Goal: Task Accomplishment & Management: Manage account settings

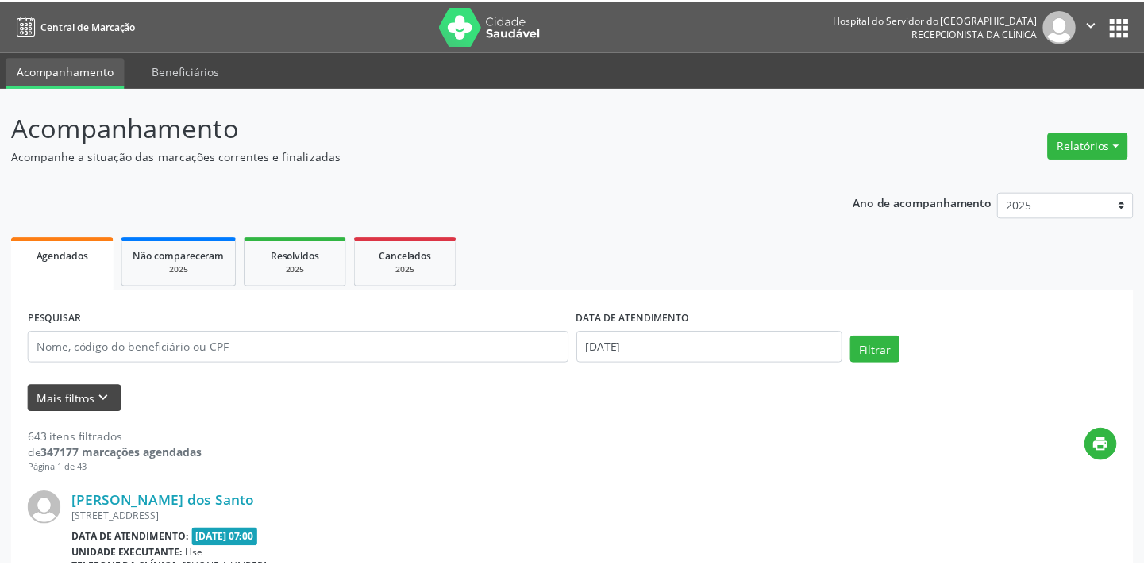
scroll to position [71, 0]
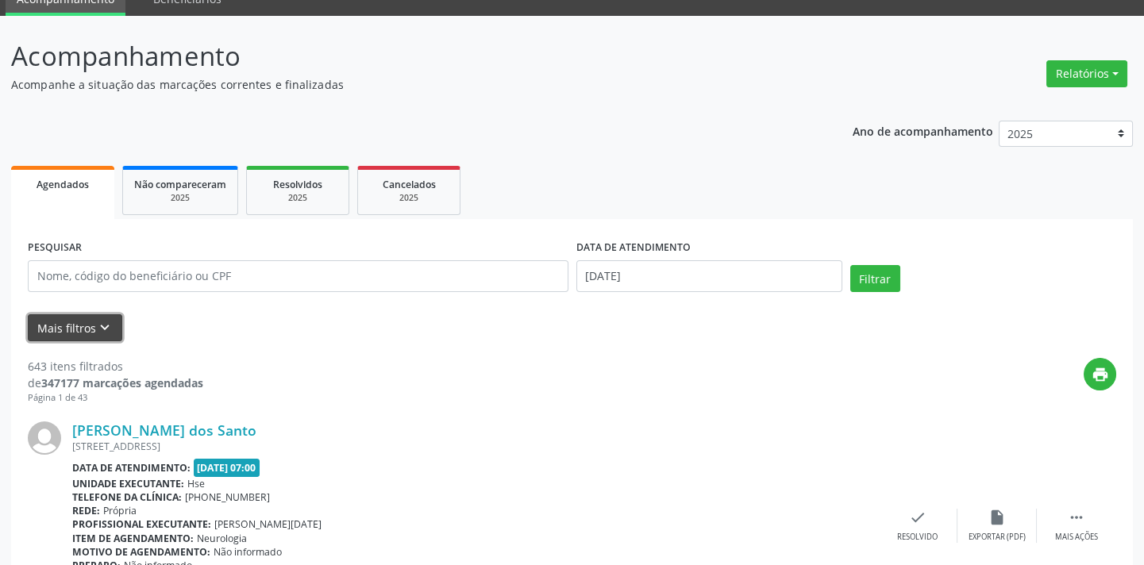
click at [90, 332] on button "Mais filtros keyboard_arrow_down" at bounding box center [75, 328] width 94 height 28
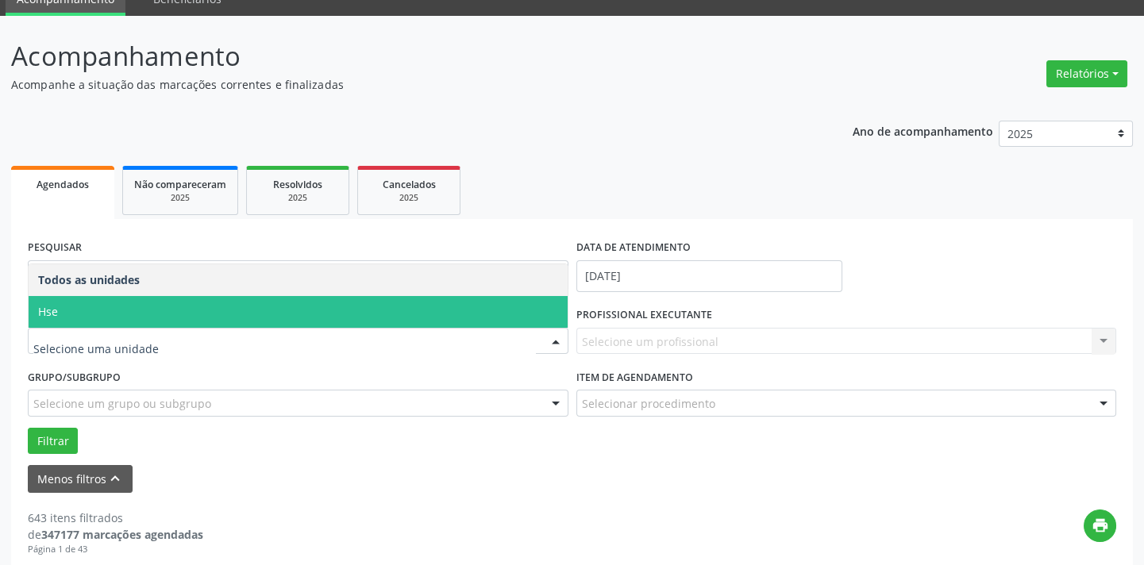
click at [142, 313] on span "Hse" at bounding box center [298, 312] width 539 height 32
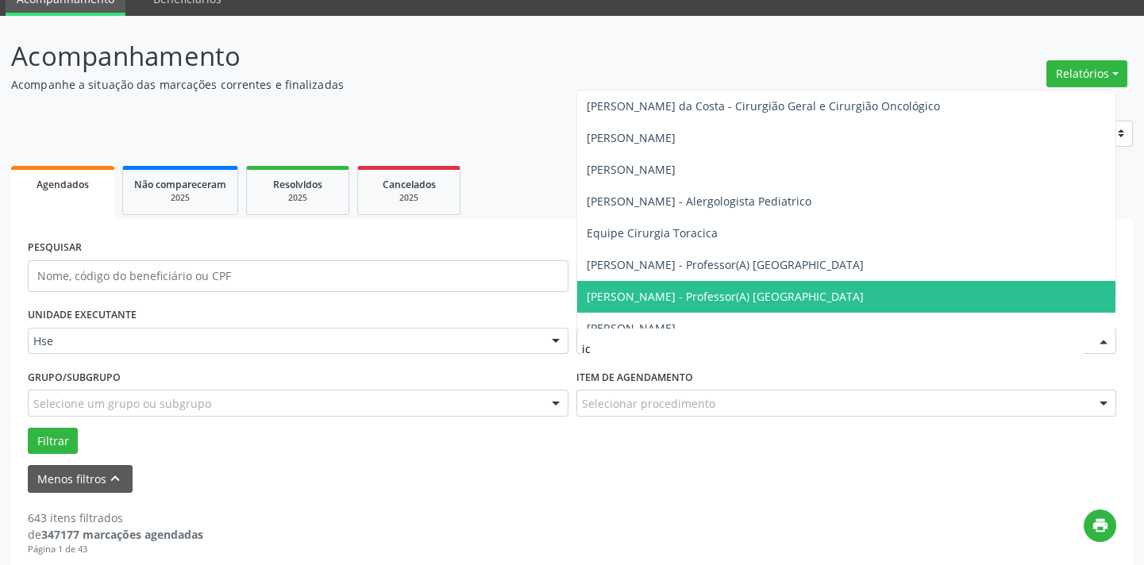
type input "ica"
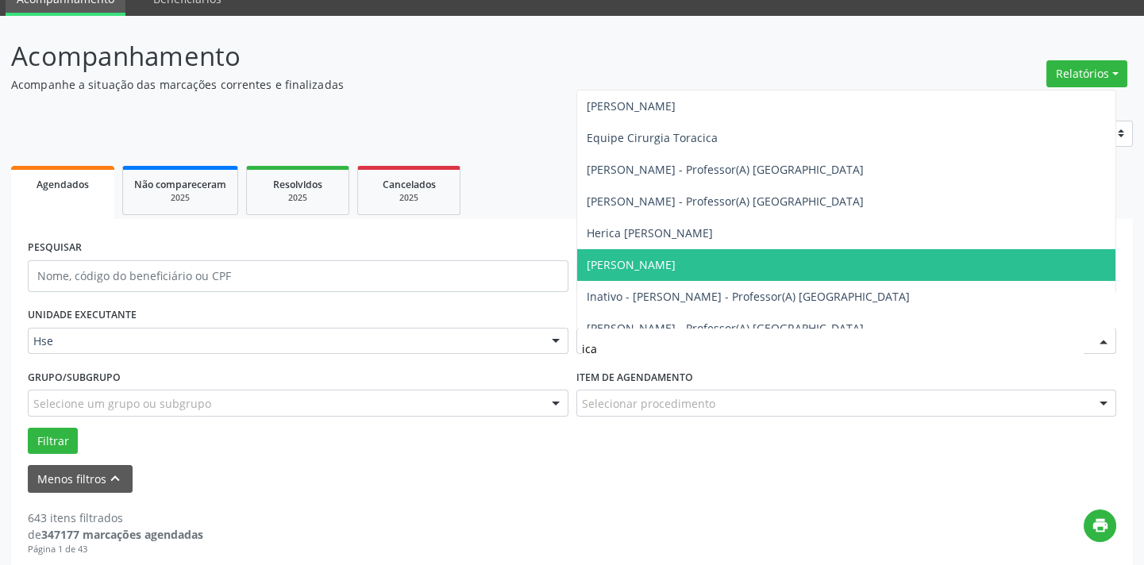
click at [687, 271] on span "[PERSON_NAME]" at bounding box center [846, 265] width 539 height 32
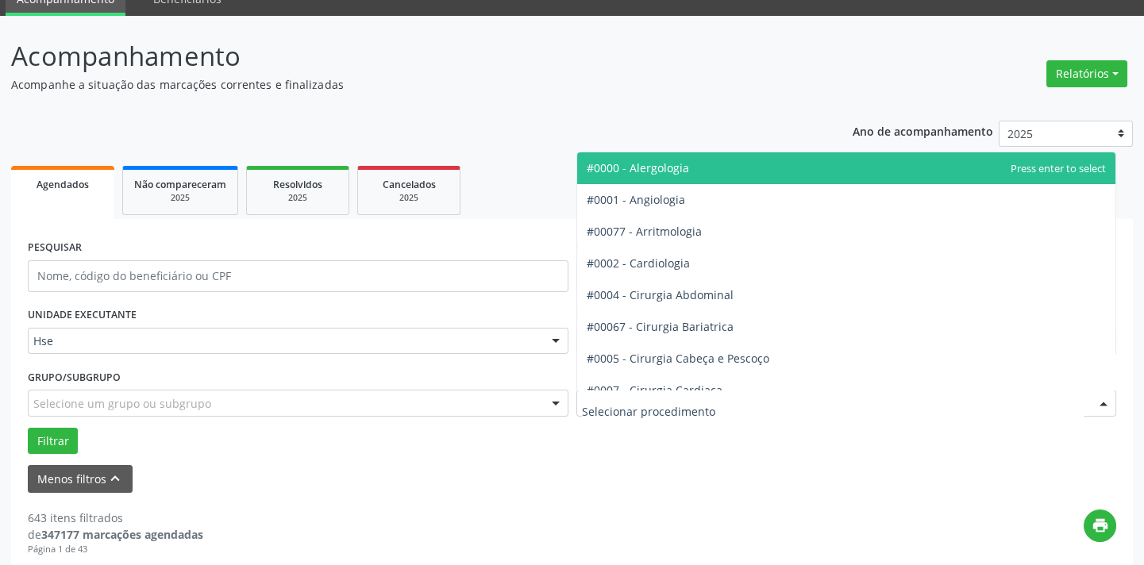
click at [670, 393] on div at bounding box center [846, 403] width 541 height 27
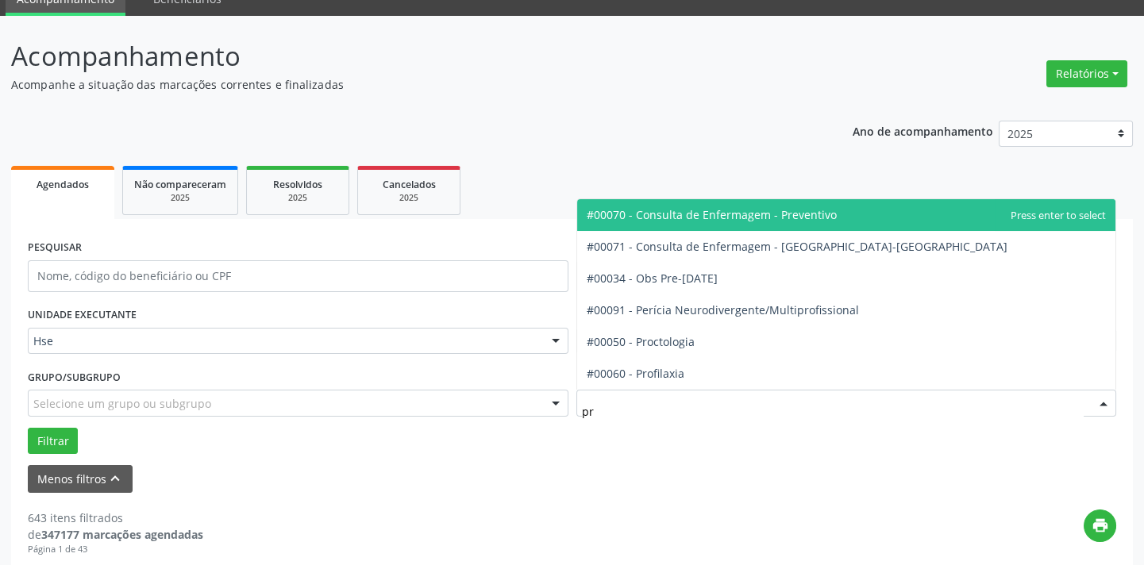
type input "pro"
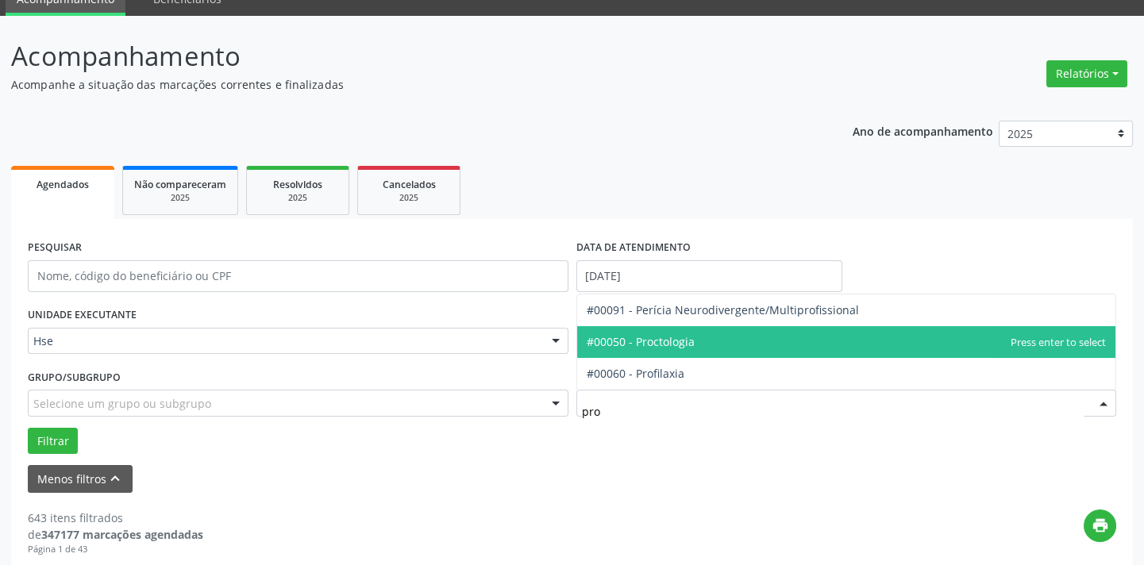
click at [652, 347] on span "#00050 - Proctologia" at bounding box center [641, 341] width 108 height 15
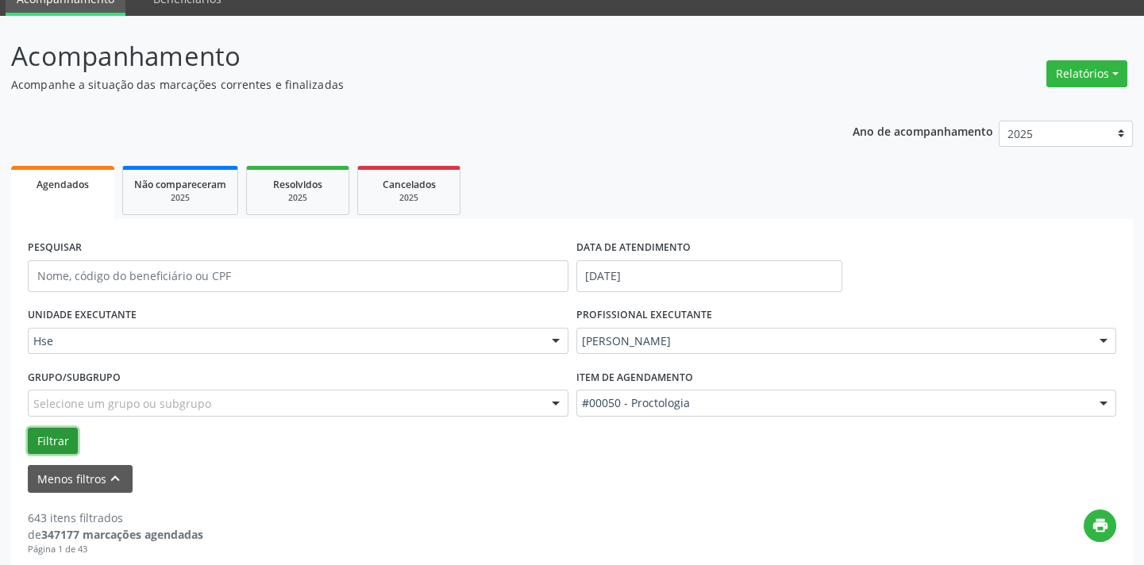
click at [65, 432] on button "Filtrar" at bounding box center [53, 441] width 50 height 27
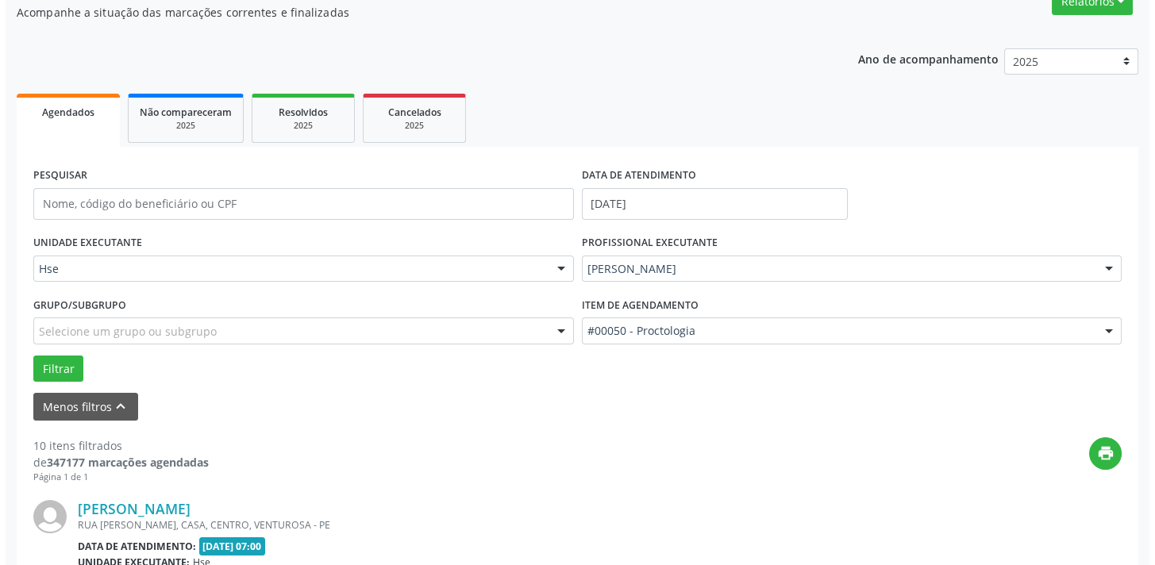
scroll to position [2064, 0]
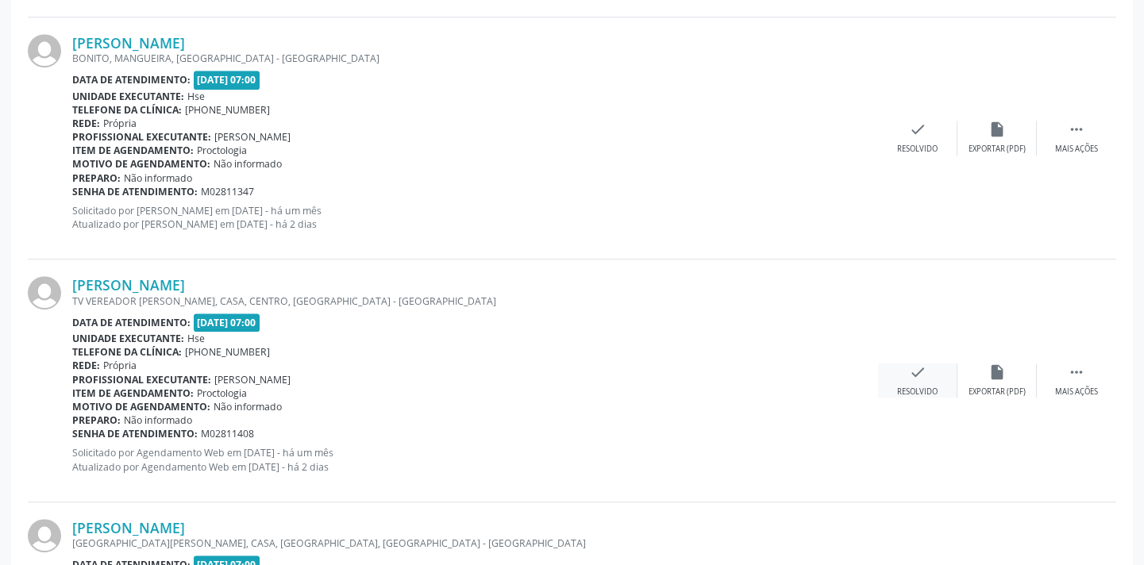
click at [918, 381] on div "check Resolvido" at bounding box center [917, 381] width 79 height 34
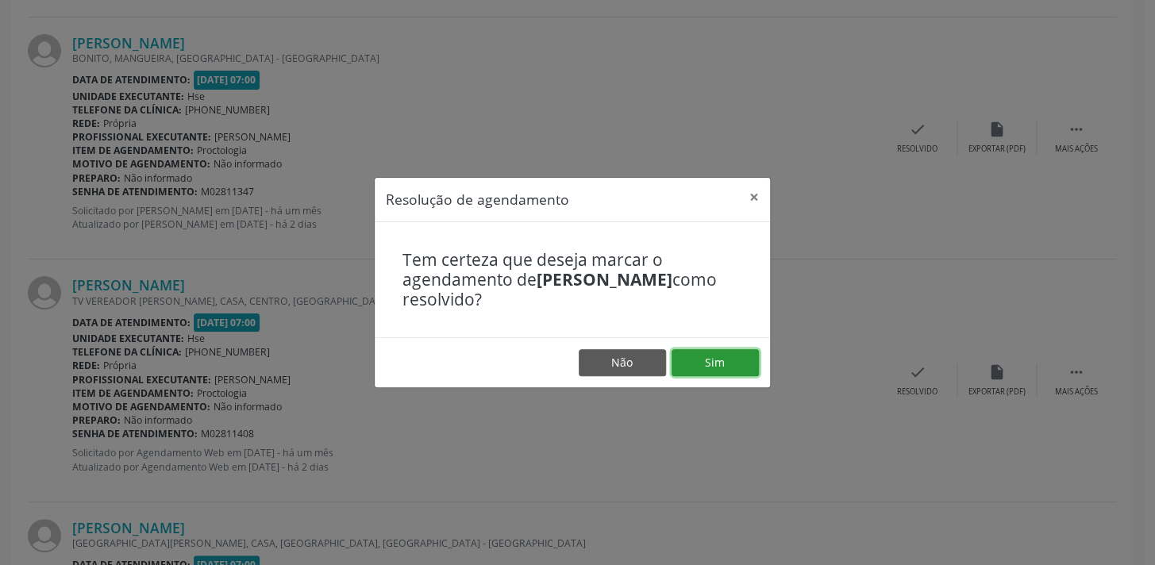
click at [702, 354] on button "Sim" at bounding box center [714, 362] width 87 height 27
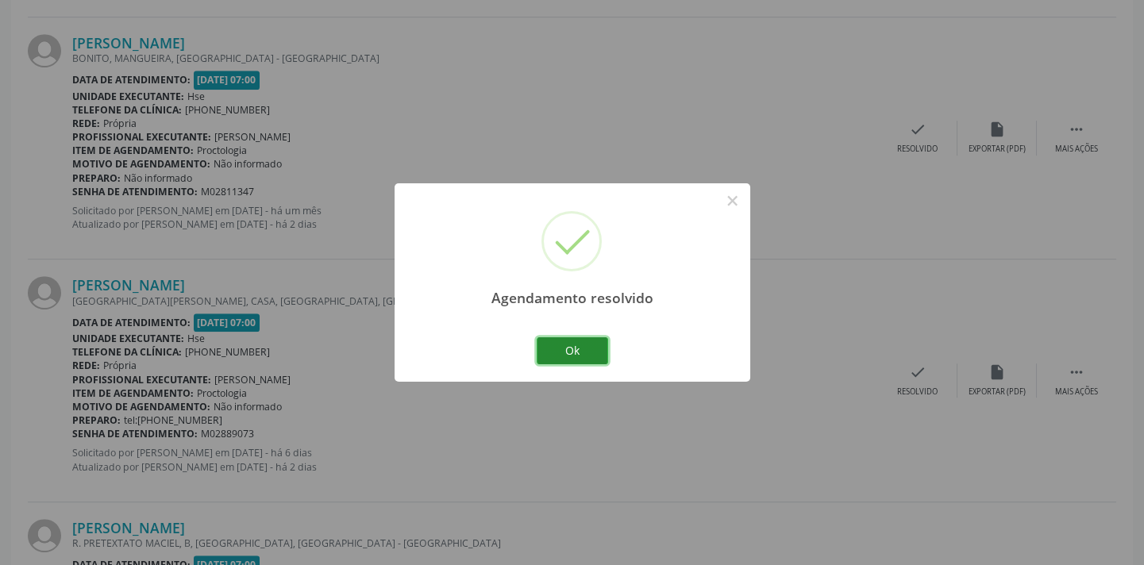
click at [548, 342] on button "Ok" at bounding box center [572, 350] width 71 height 27
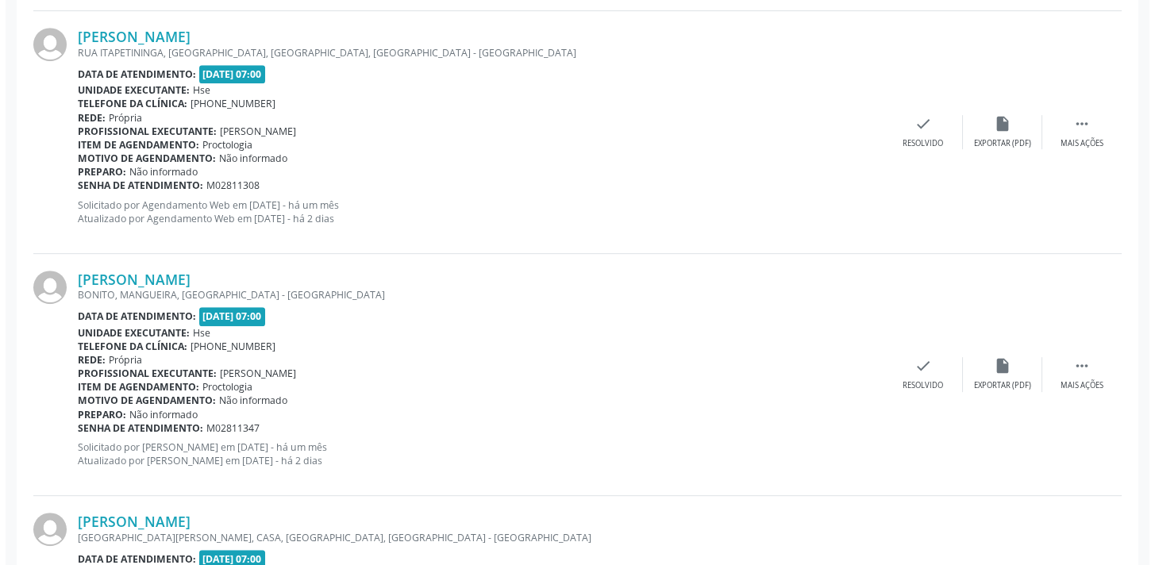
scroll to position [1869, 0]
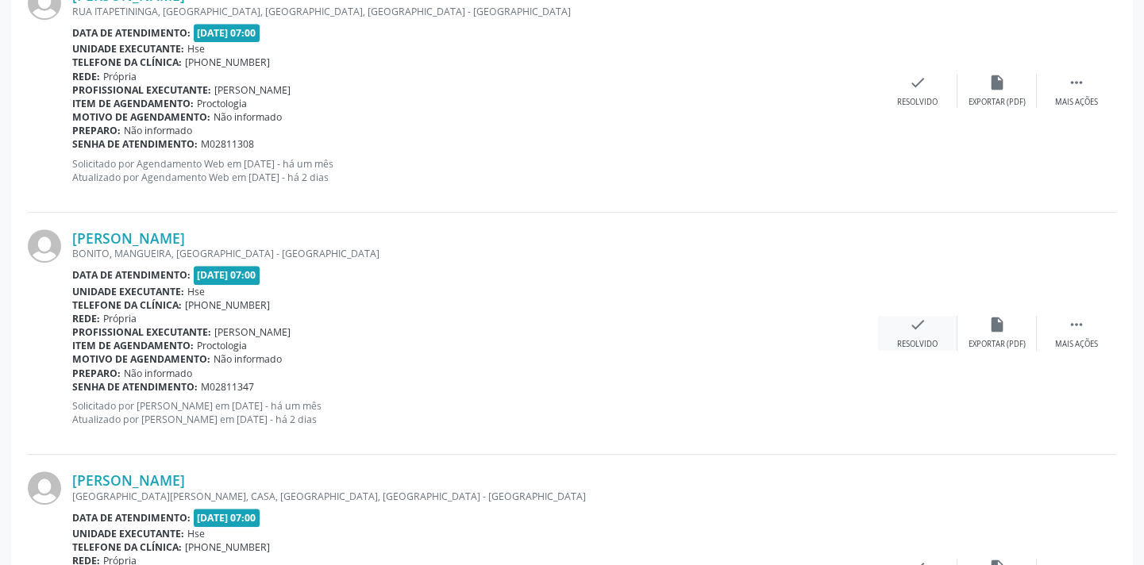
click at [910, 317] on icon "check" at bounding box center [917, 324] width 17 height 17
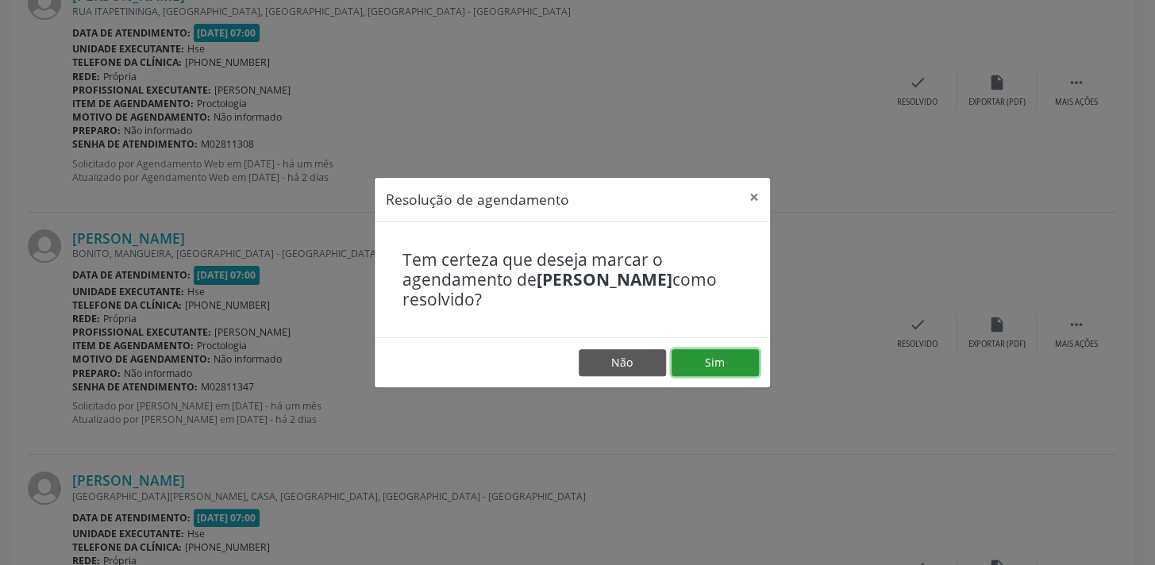
click at [706, 354] on button "Sim" at bounding box center [714, 362] width 87 height 27
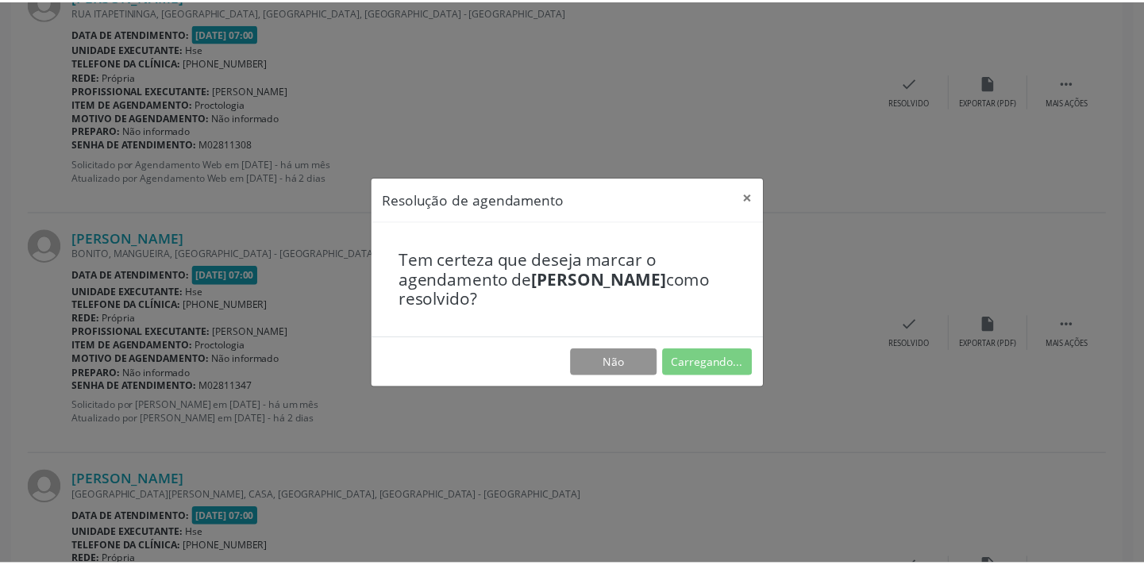
scroll to position [110, 0]
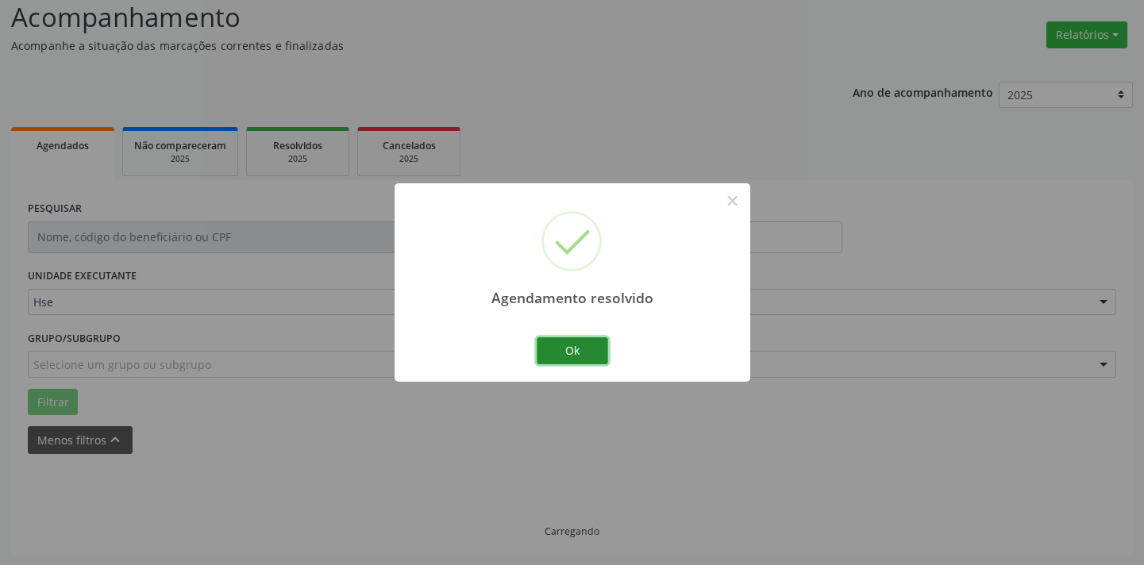
click at [574, 350] on button "Ok" at bounding box center [572, 350] width 71 height 27
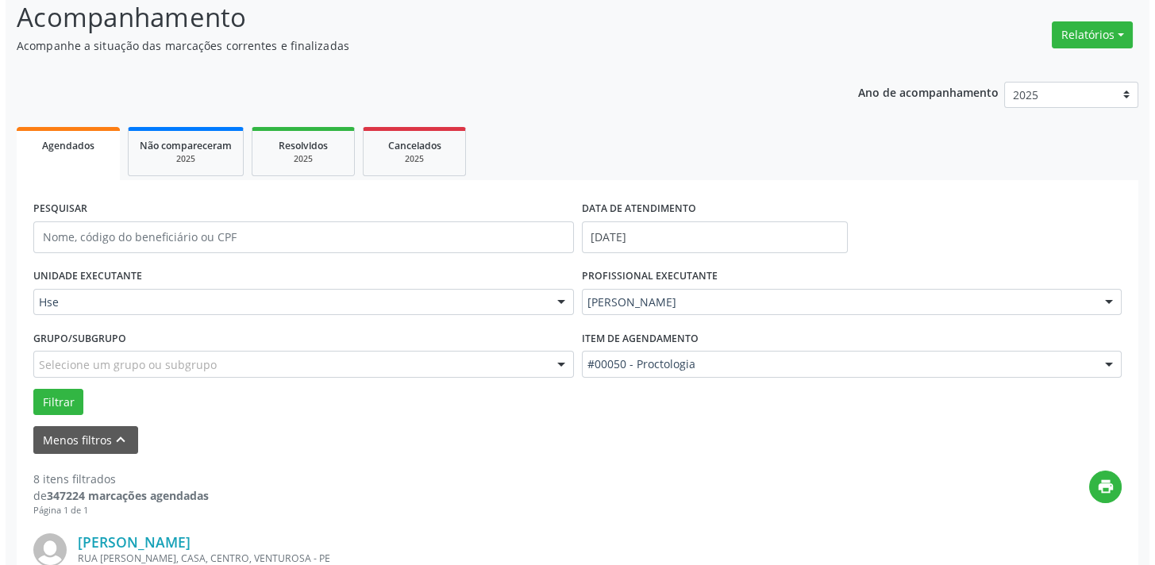
scroll to position [1580, 0]
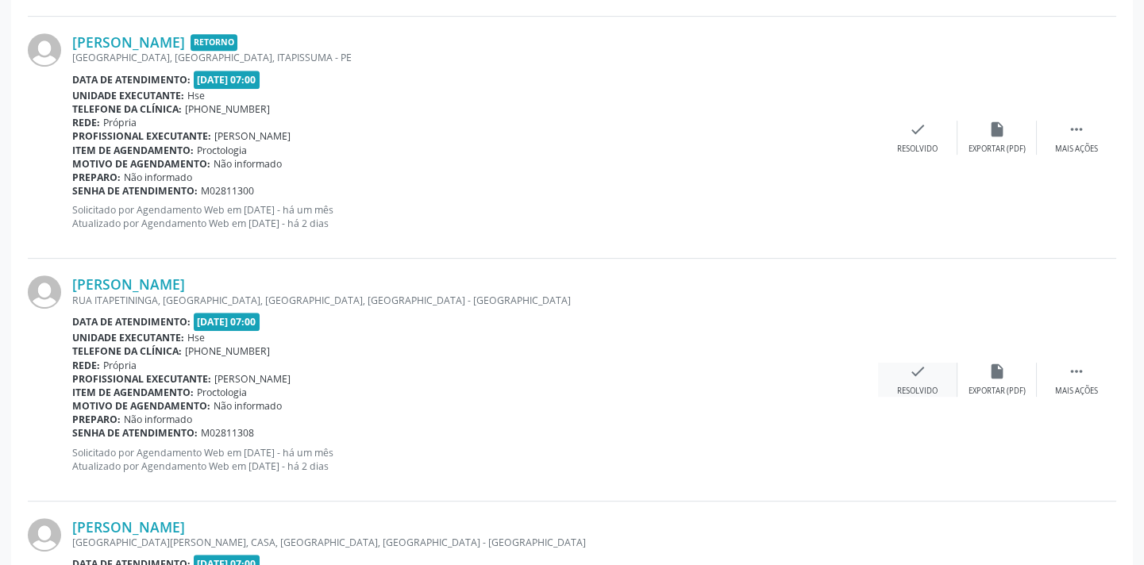
click at [906, 369] on div "check Resolvido" at bounding box center [917, 380] width 79 height 34
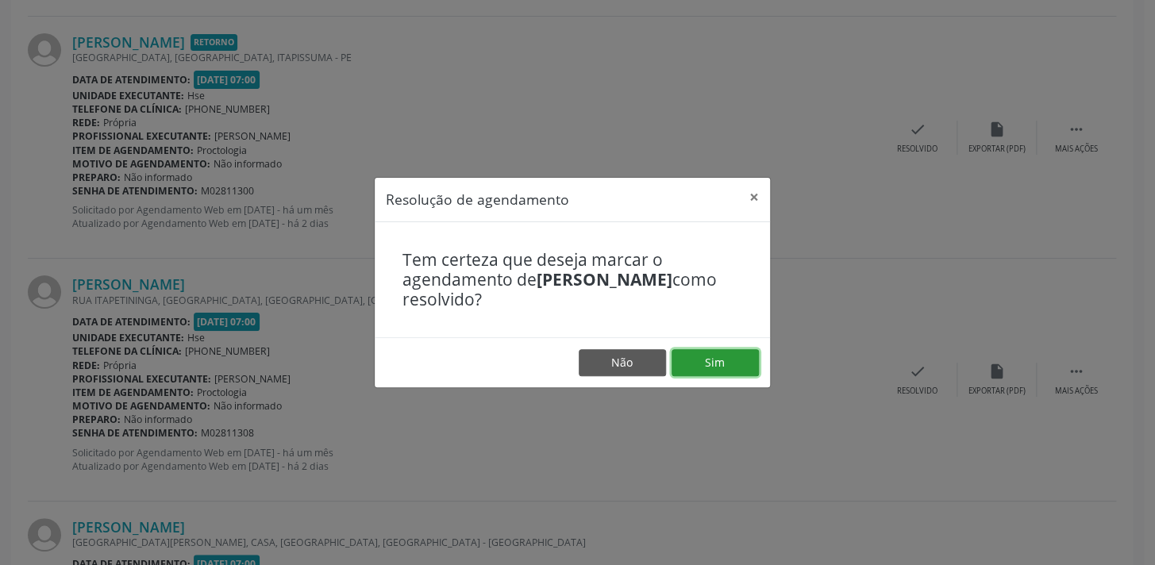
click at [721, 356] on button "Sim" at bounding box center [714, 362] width 87 height 27
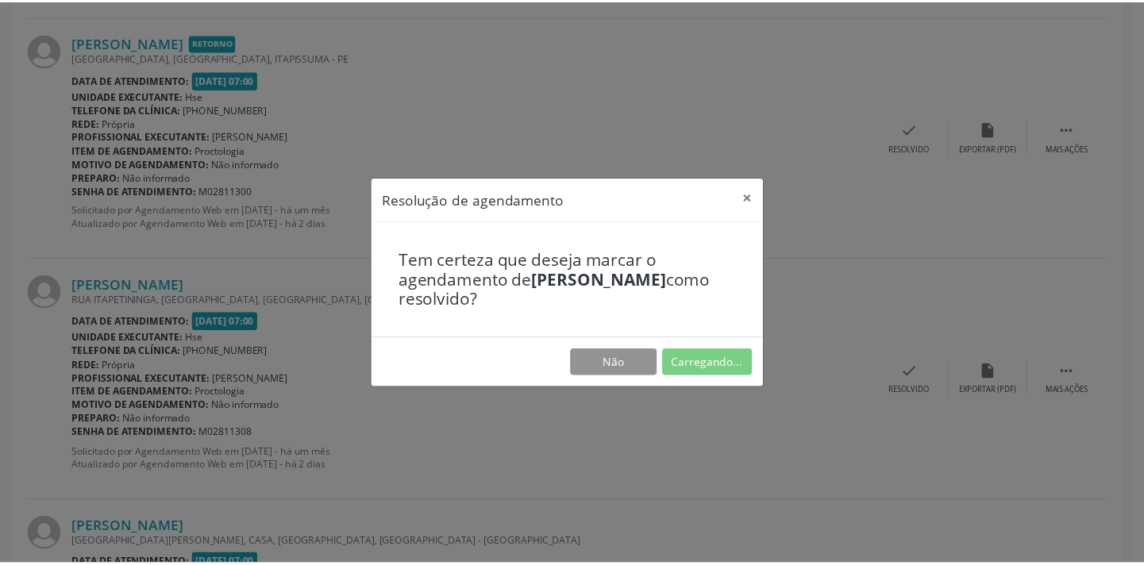
scroll to position [110, 0]
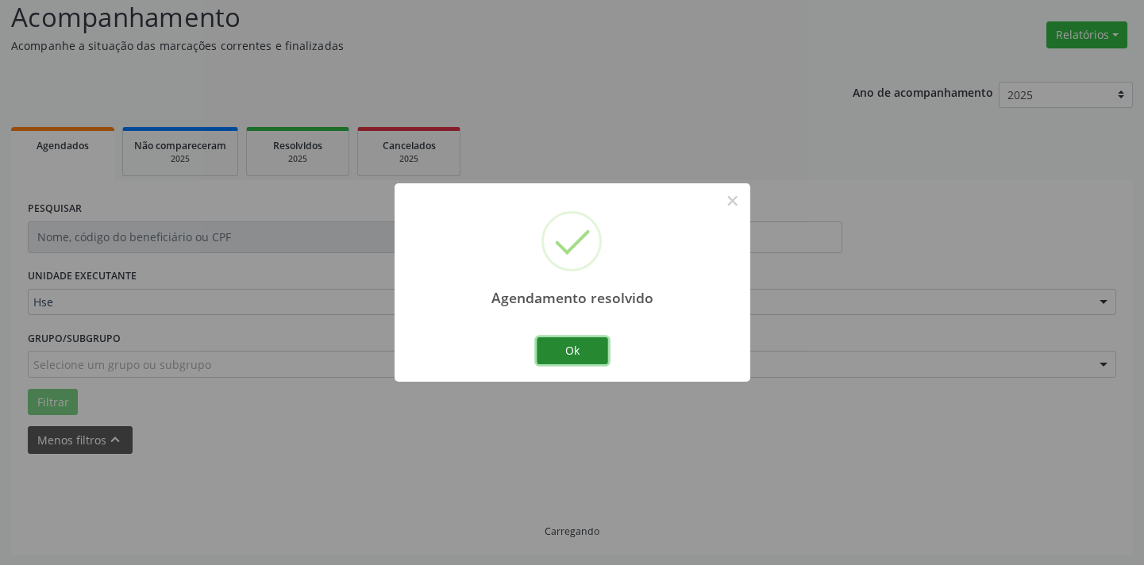
click at [577, 344] on button "Ok" at bounding box center [572, 350] width 71 height 27
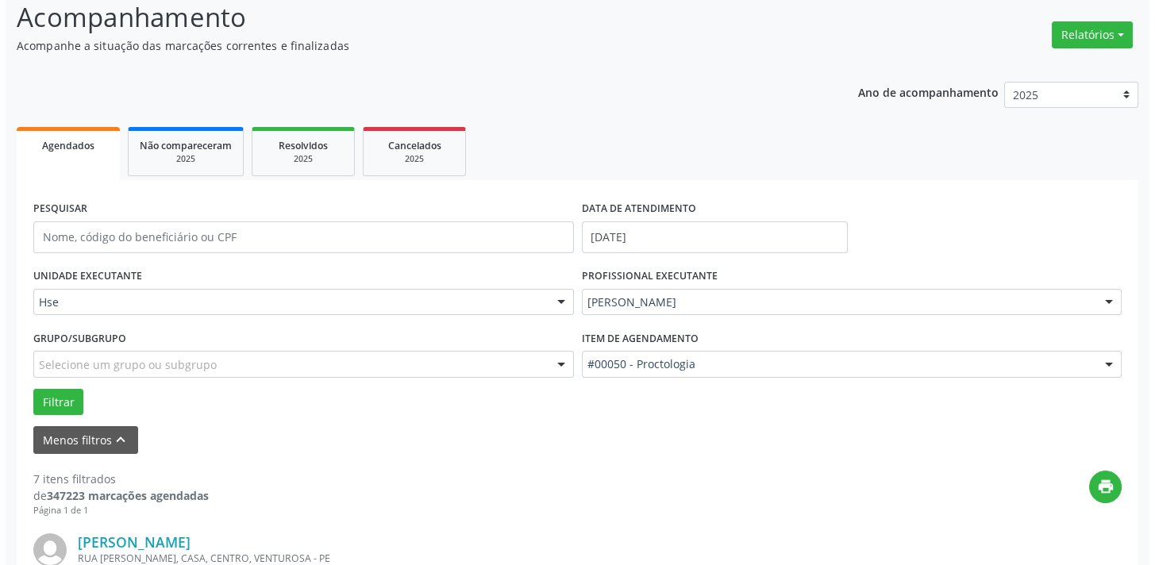
scroll to position [1339, 0]
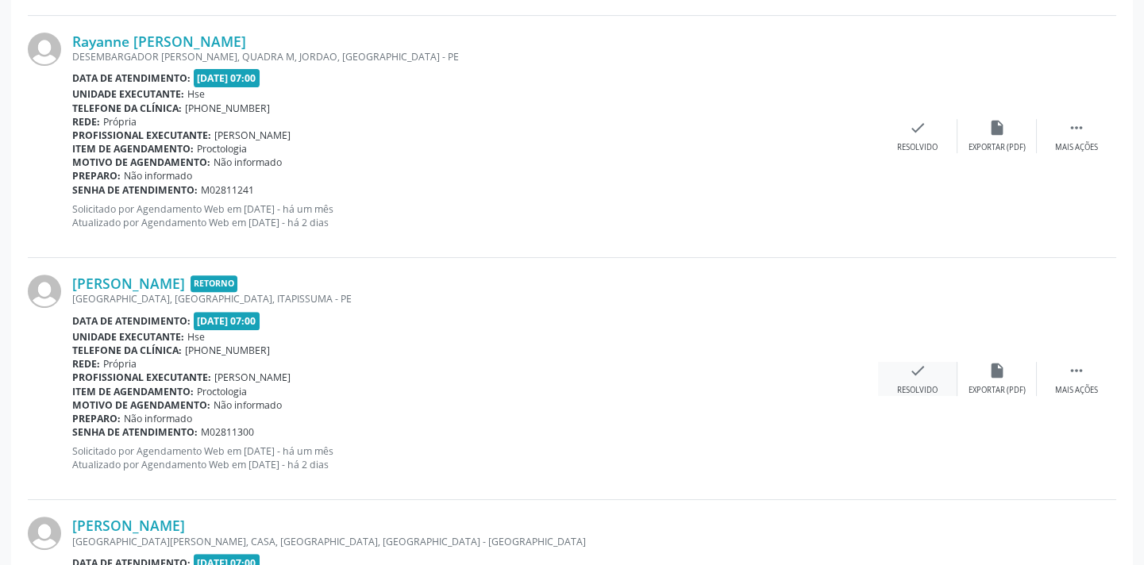
click at [915, 374] on icon "check" at bounding box center [917, 370] width 17 height 17
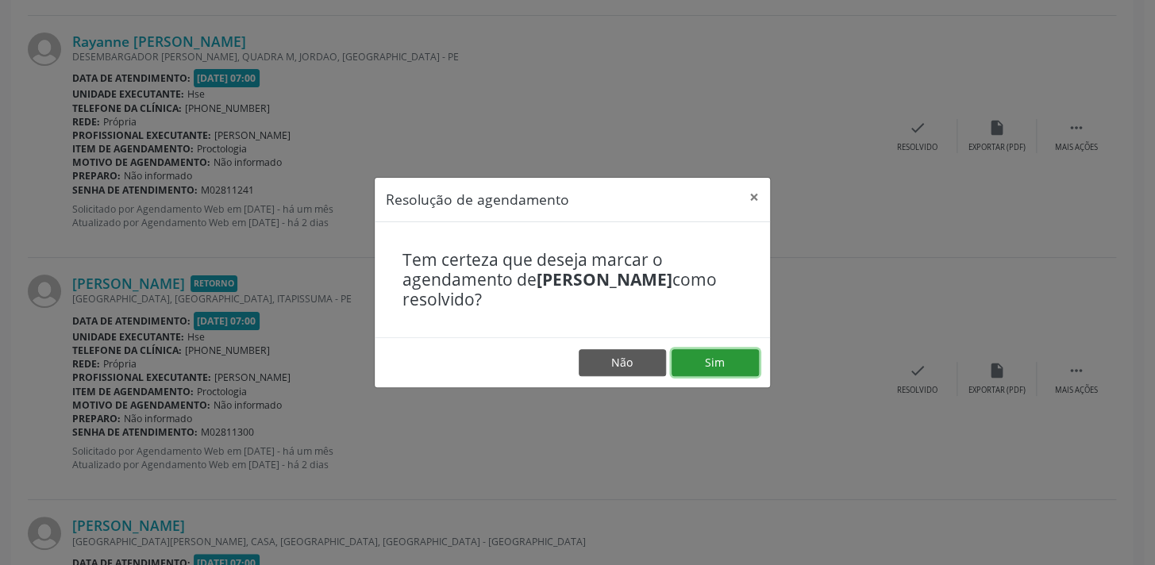
click at [695, 352] on button "Sim" at bounding box center [714, 362] width 87 height 27
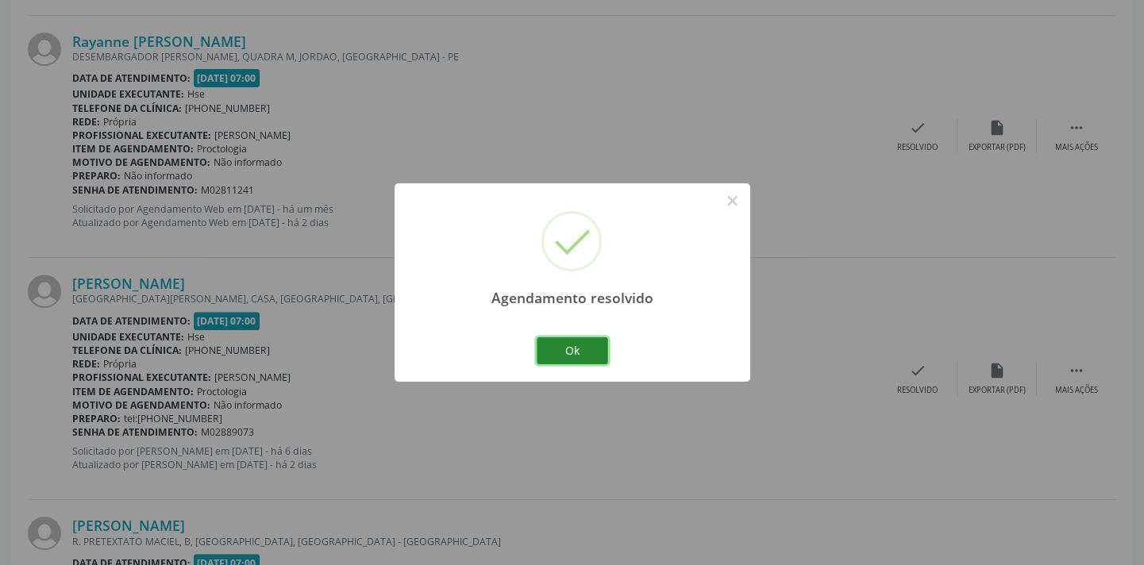
click at [592, 352] on button "Ok" at bounding box center [572, 350] width 71 height 27
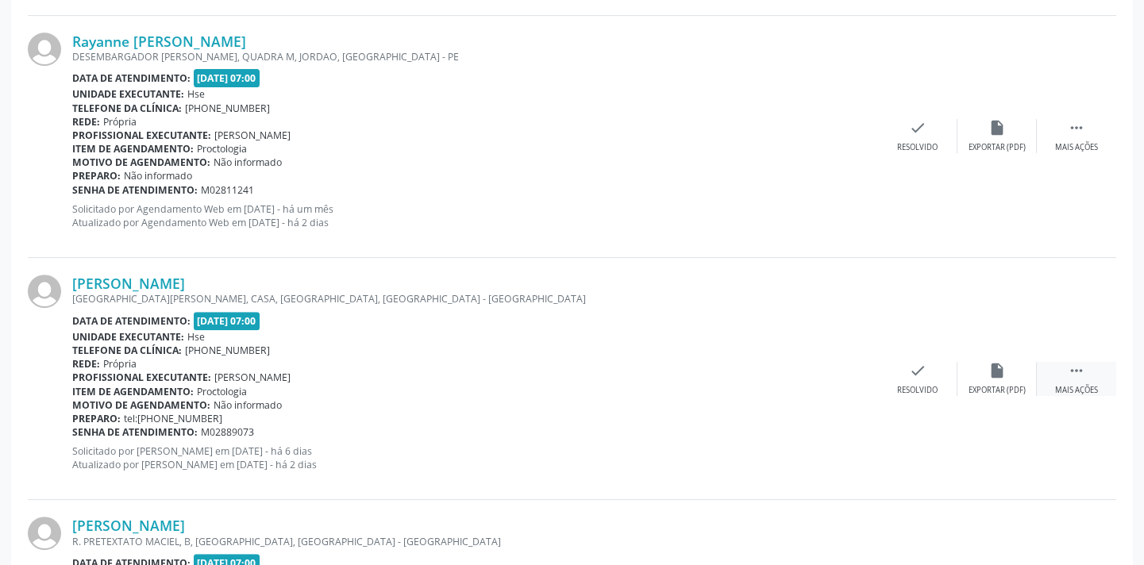
click at [1073, 370] on icon "" at bounding box center [1076, 370] width 17 height 17
click at [975, 388] on div "Não compareceu" at bounding box center [996, 390] width 67 height 11
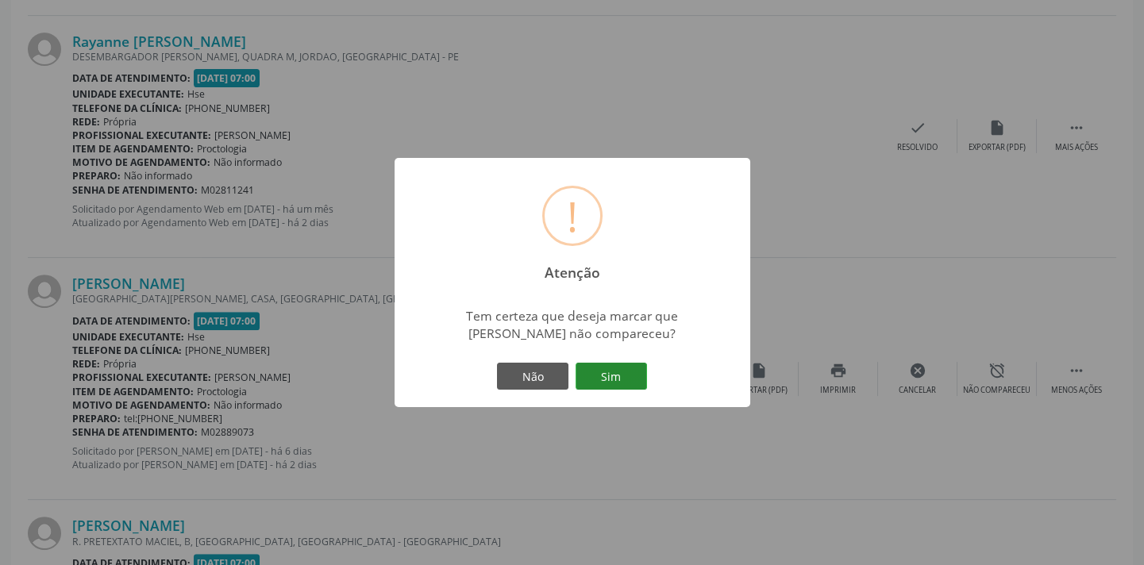
click at [616, 370] on button "Sim" at bounding box center [610, 376] width 71 height 27
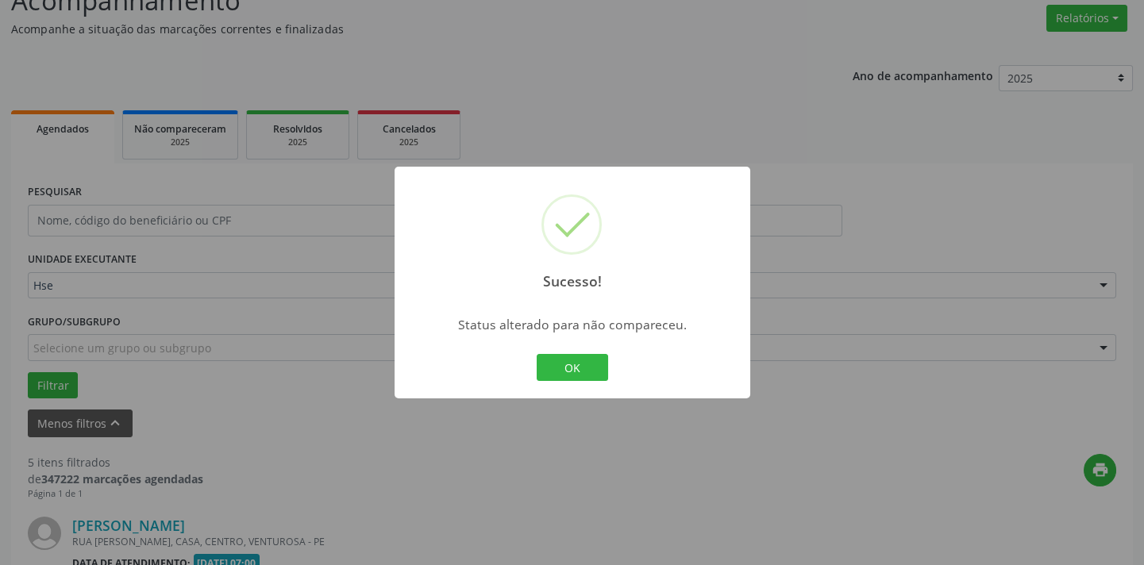
scroll to position [1299, 0]
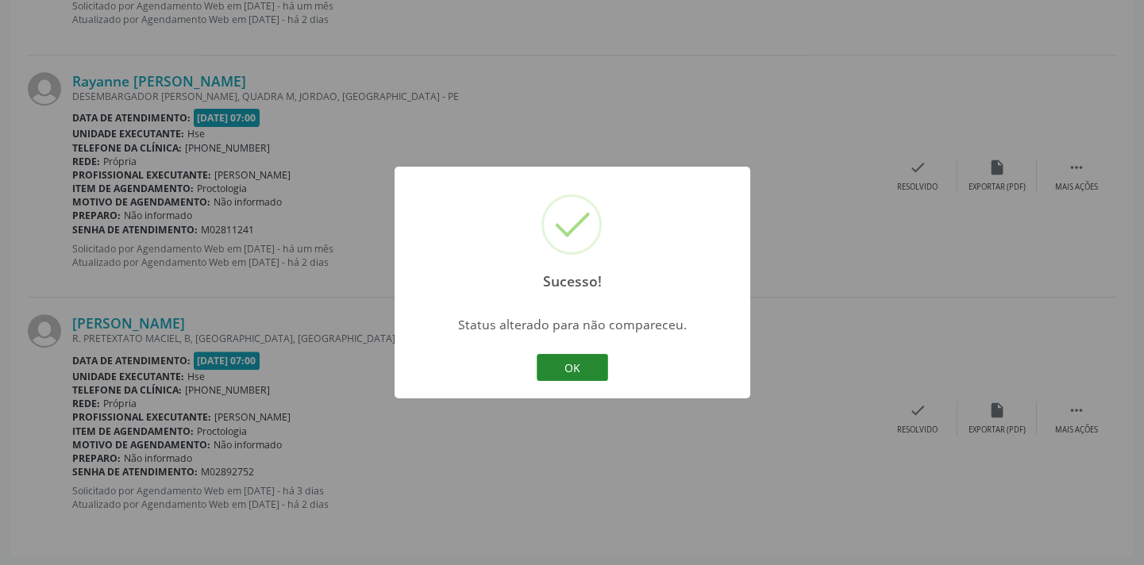
click at [584, 371] on button "OK" at bounding box center [572, 367] width 71 height 27
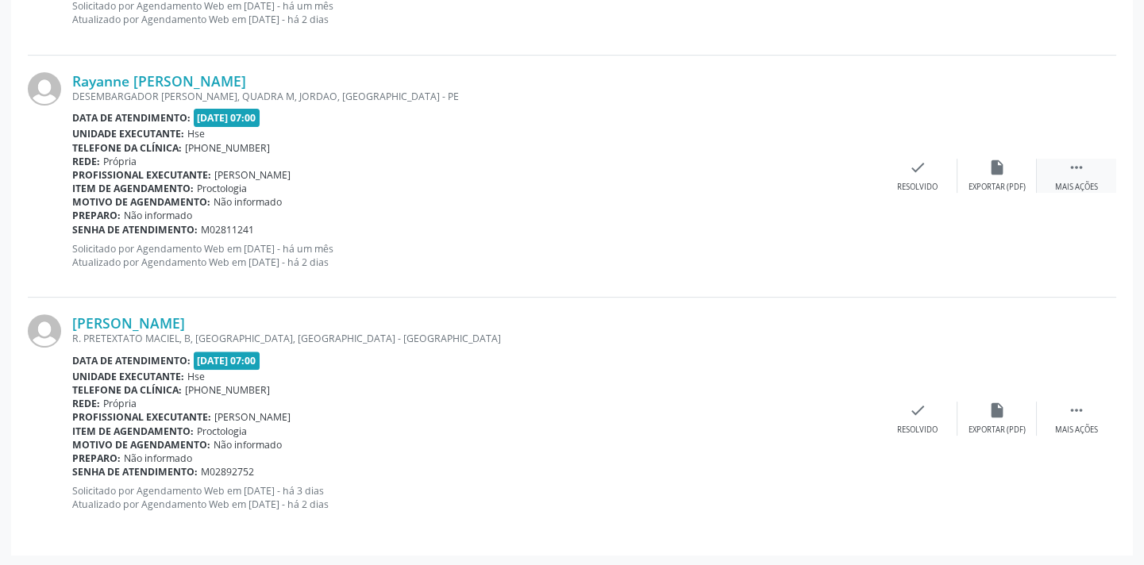
click at [1072, 159] on icon "" at bounding box center [1076, 167] width 17 height 17
click at [999, 186] on div "Não compareceu" at bounding box center [996, 187] width 67 height 11
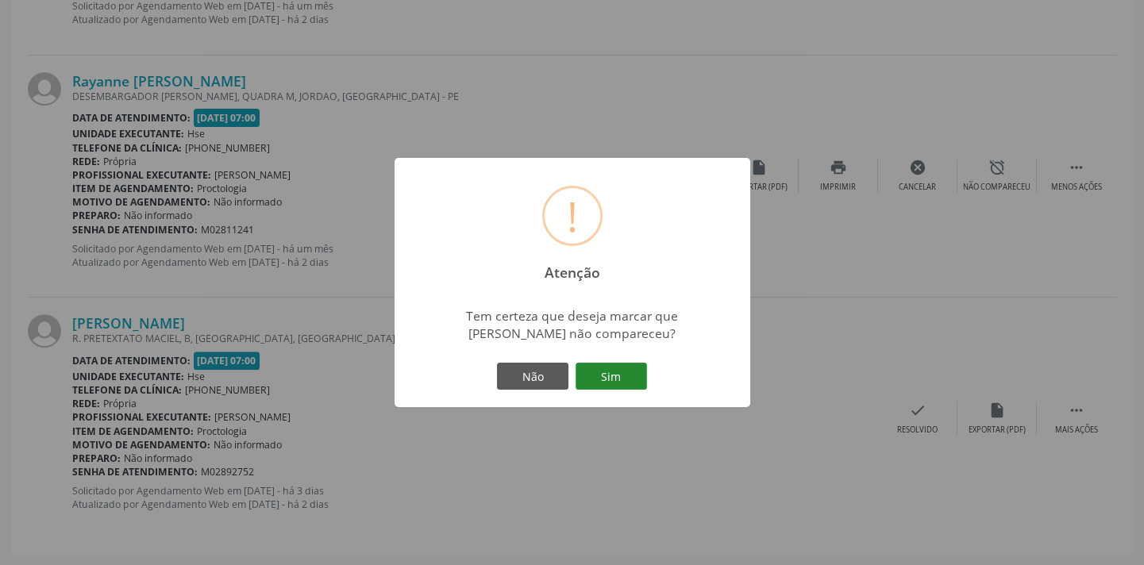
click at [637, 372] on button "Sim" at bounding box center [610, 376] width 71 height 27
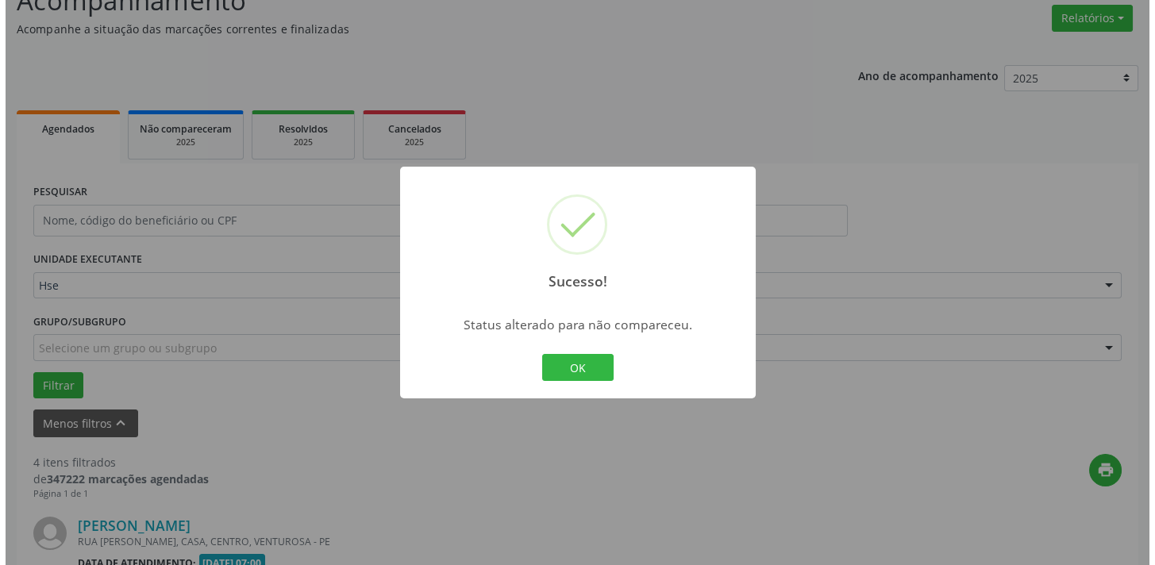
scroll to position [1056, 0]
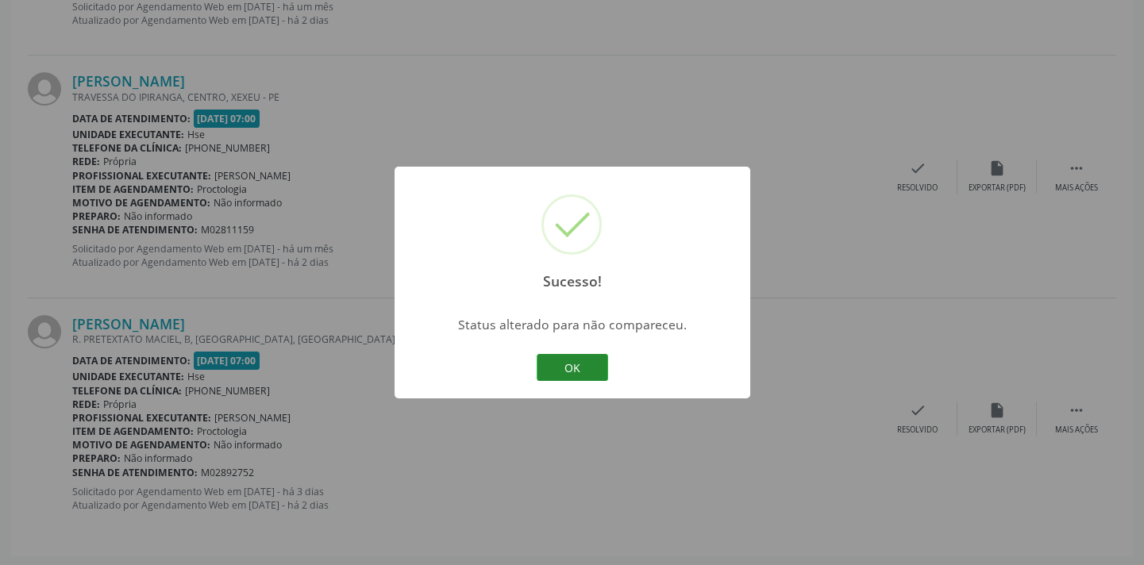
click at [585, 357] on button "OK" at bounding box center [572, 367] width 71 height 27
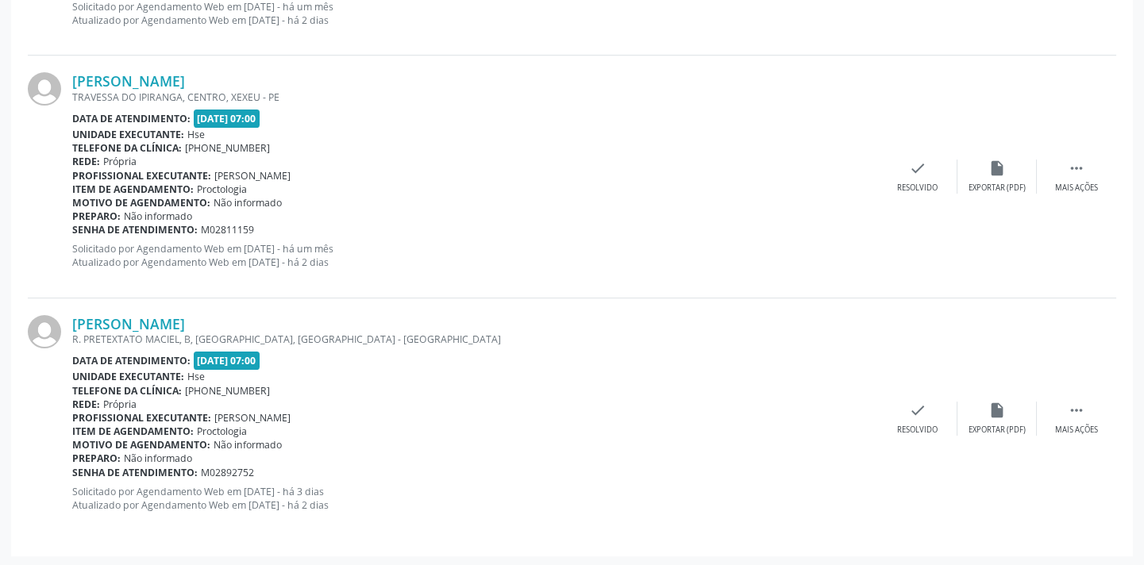
click at [905, 200] on div "[PERSON_NAME] [GEOGRAPHIC_DATA], [GEOGRAPHIC_DATA], XEXEU - PE Data de atendime…" at bounding box center [572, 177] width 1088 height 242
click at [909, 177] on div "check Resolvido" at bounding box center [917, 177] width 79 height 34
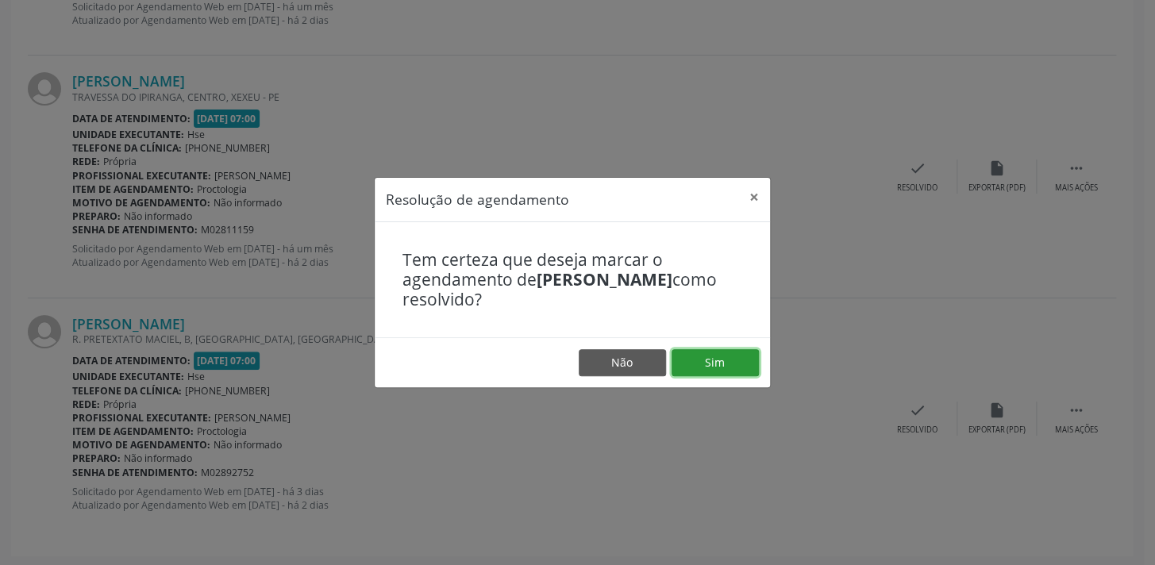
click at [691, 375] on button "Sim" at bounding box center [714, 362] width 87 height 27
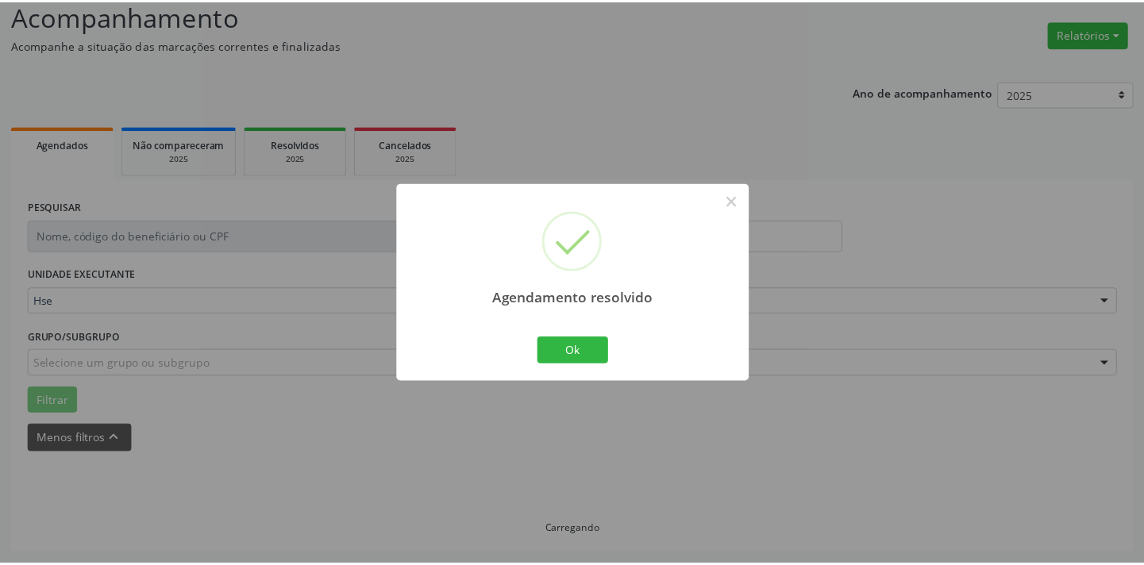
scroll to position [110, 0]
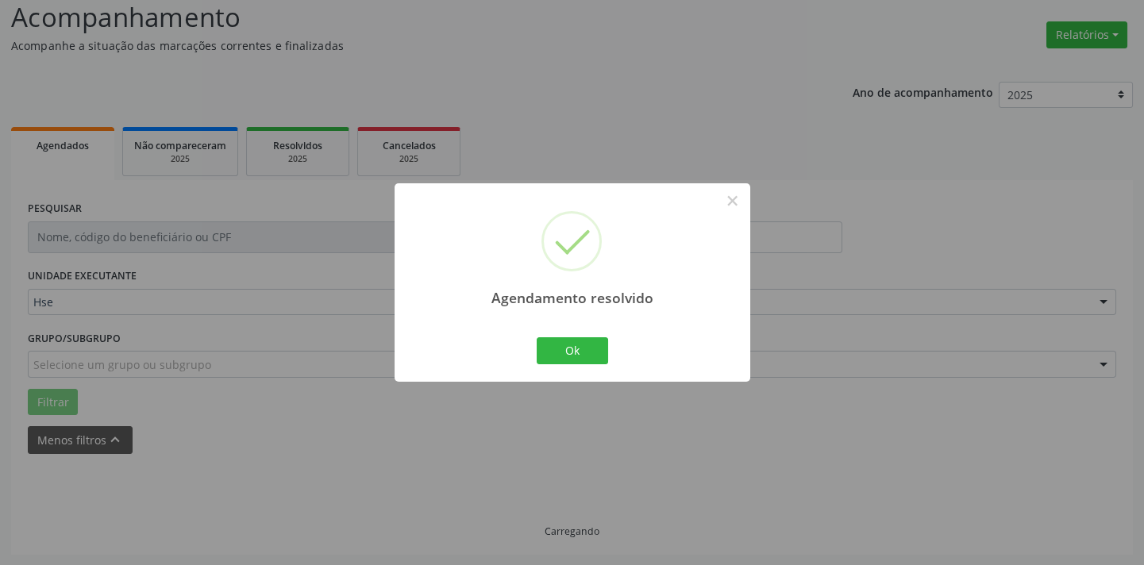
click at [573, 335] on div "Ok Cancel" at bounding box center [572, 350] width 79 height 33
click at [590, 356] on button "Ok" at bounding box center [572, 350] width 71 height 27
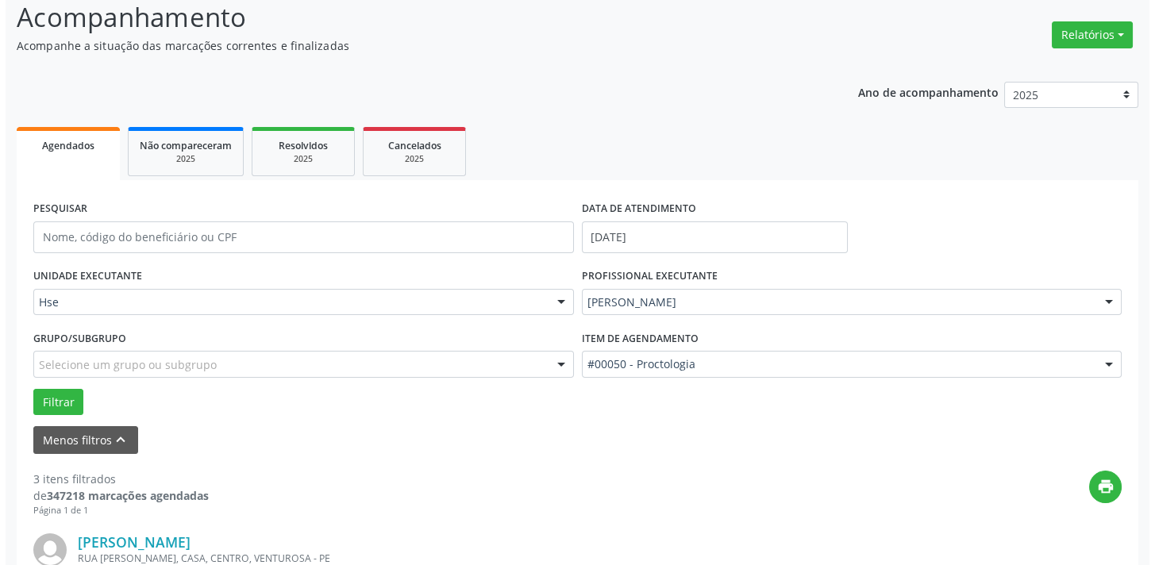
scroll to position [612, 0]
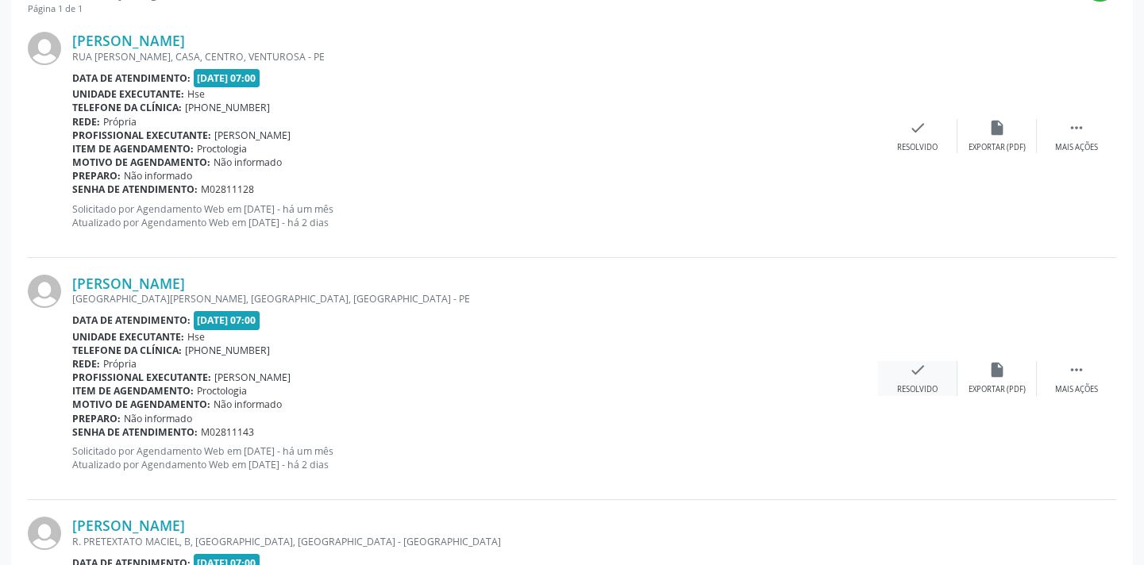
click at [918, 372] on icon "check" at bounding box center [917, 369] width 17 height 17
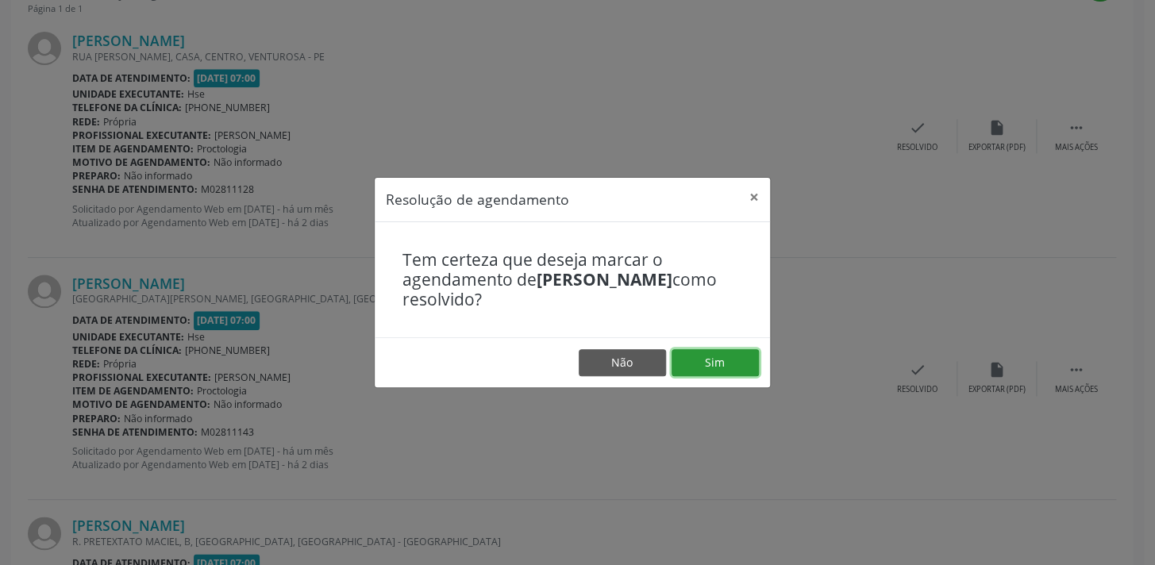
click at [698, 363] on button "Sim" at bounding box center [714, 362] width 87 height 27
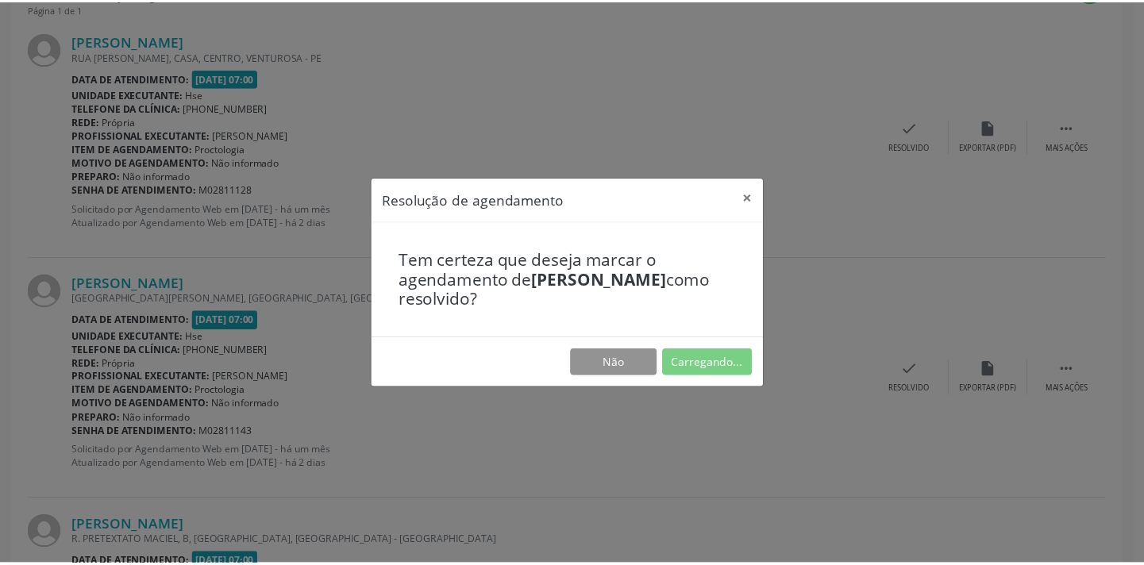
scroll to position [110, 0]
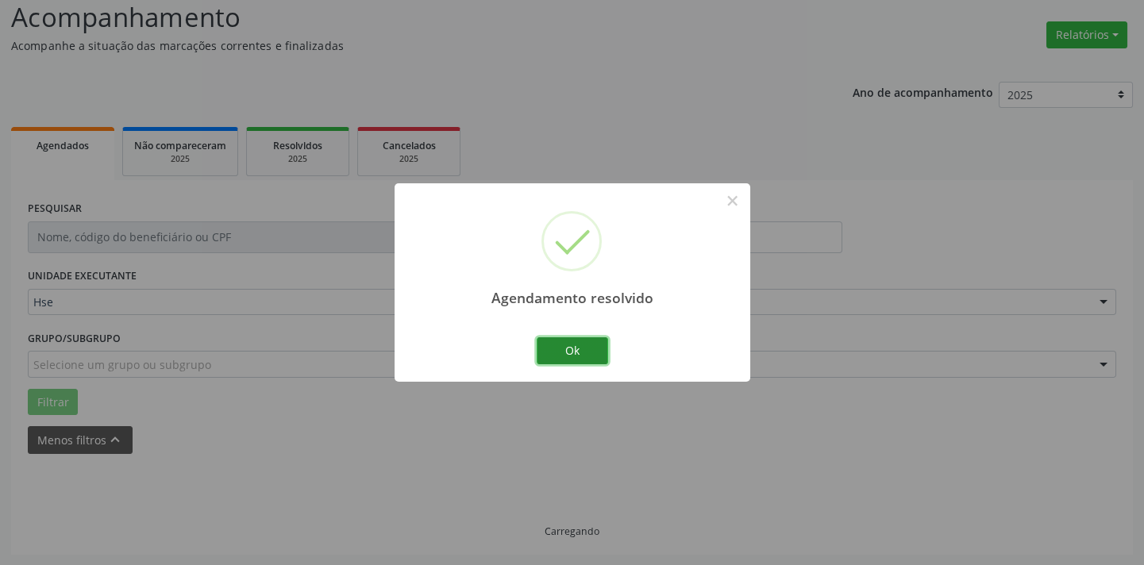
click at [594, 352] on button "Ok" at bounding box center [572, 350] width 71 height 27
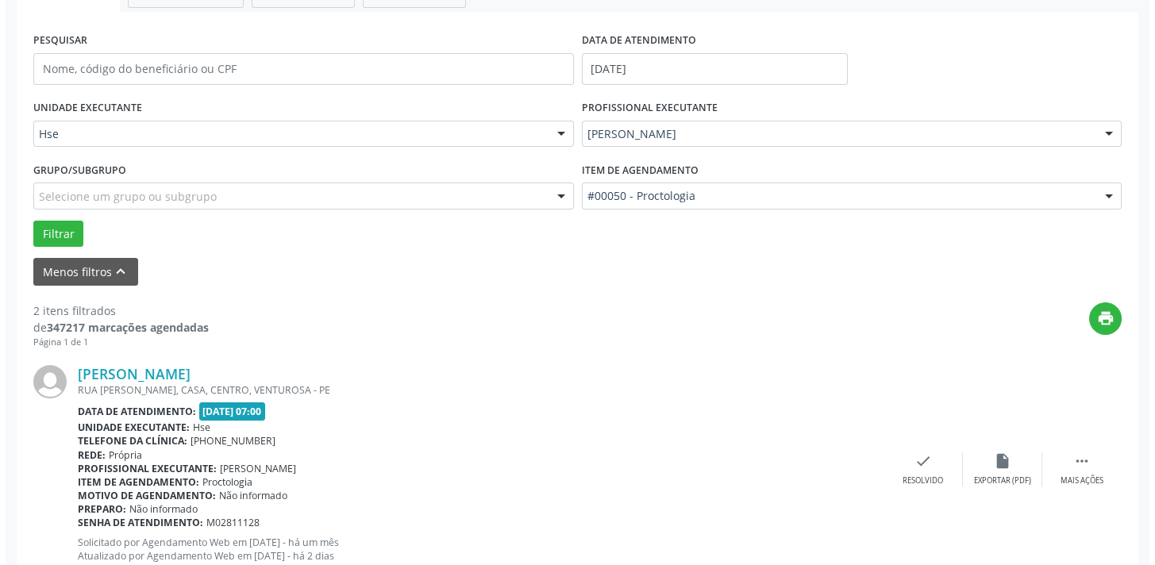
scroll to position [433, 0]
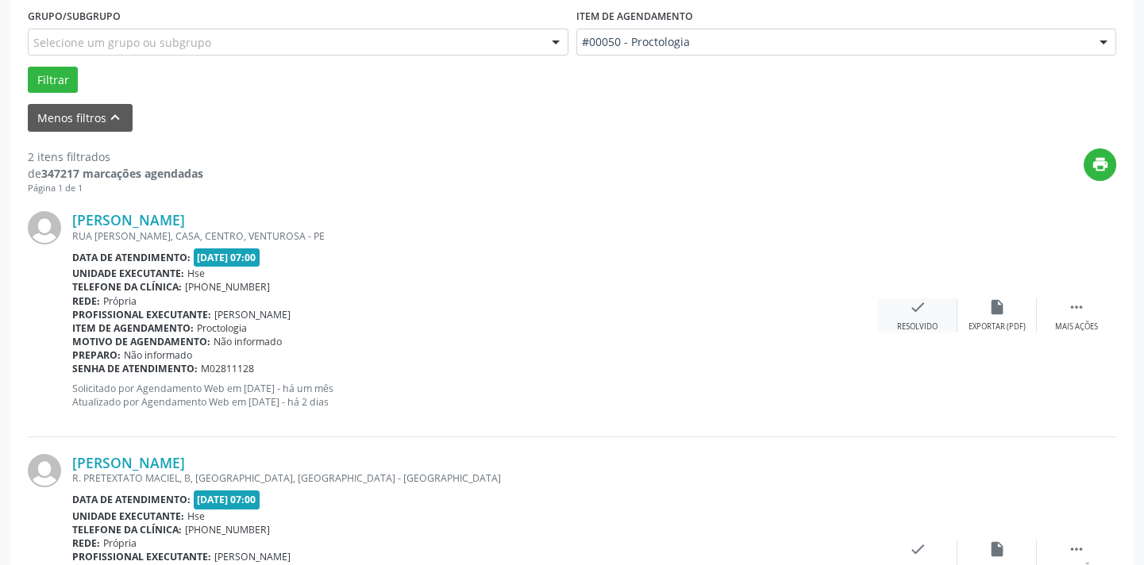
click at [902, 317] on div "check Resolvido" at bounding box center [917, 315] width 79 height 34
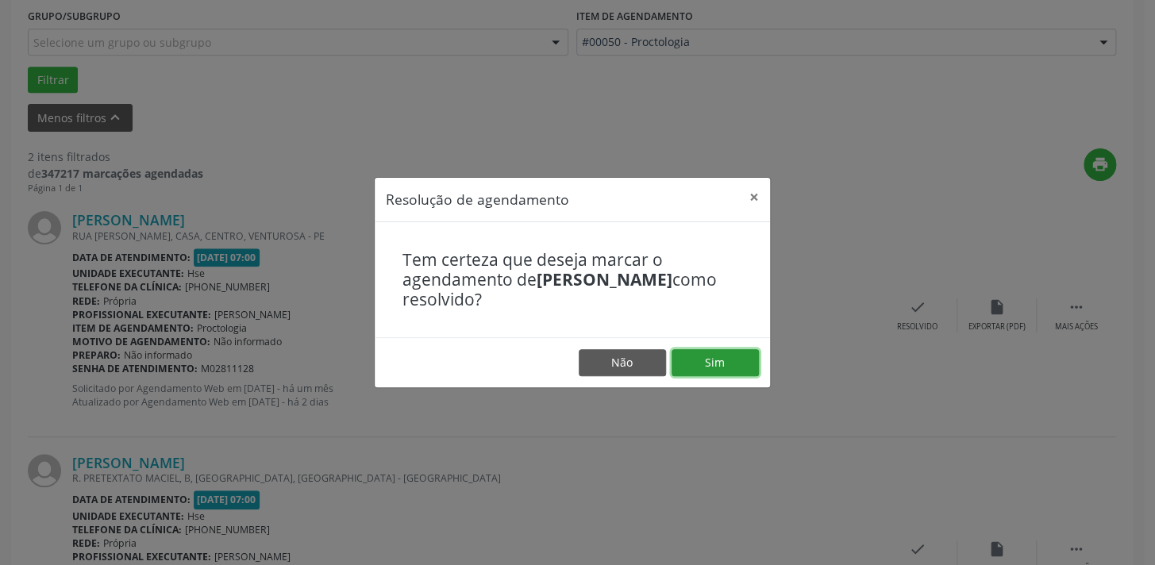
click at [716, 360] on button "Sim" at bounding box center [714, 362] width 87 height 27
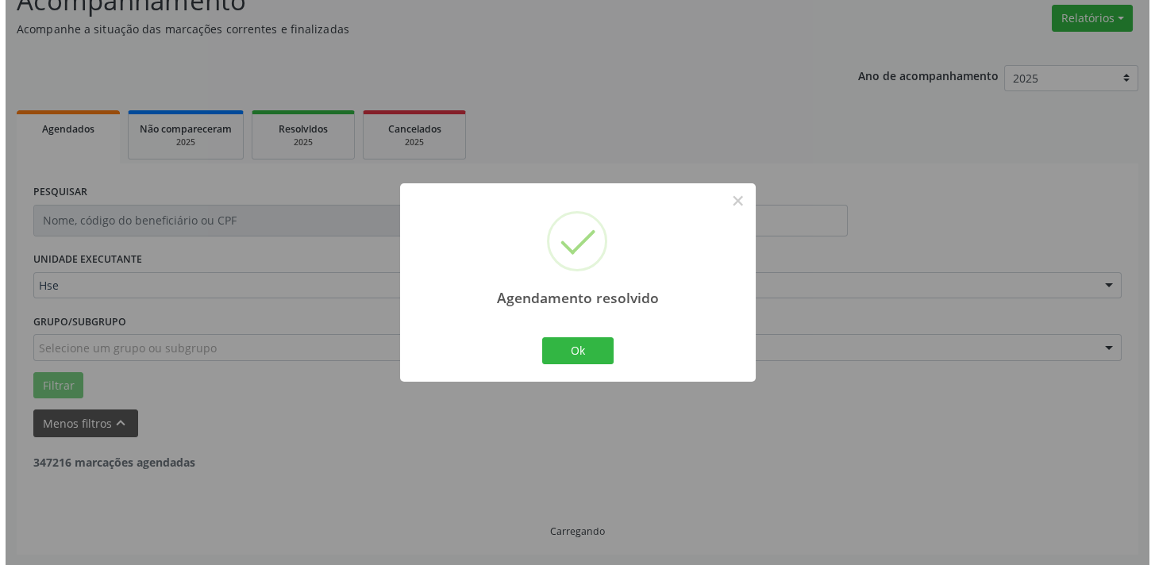
scroll to position [331, 0]
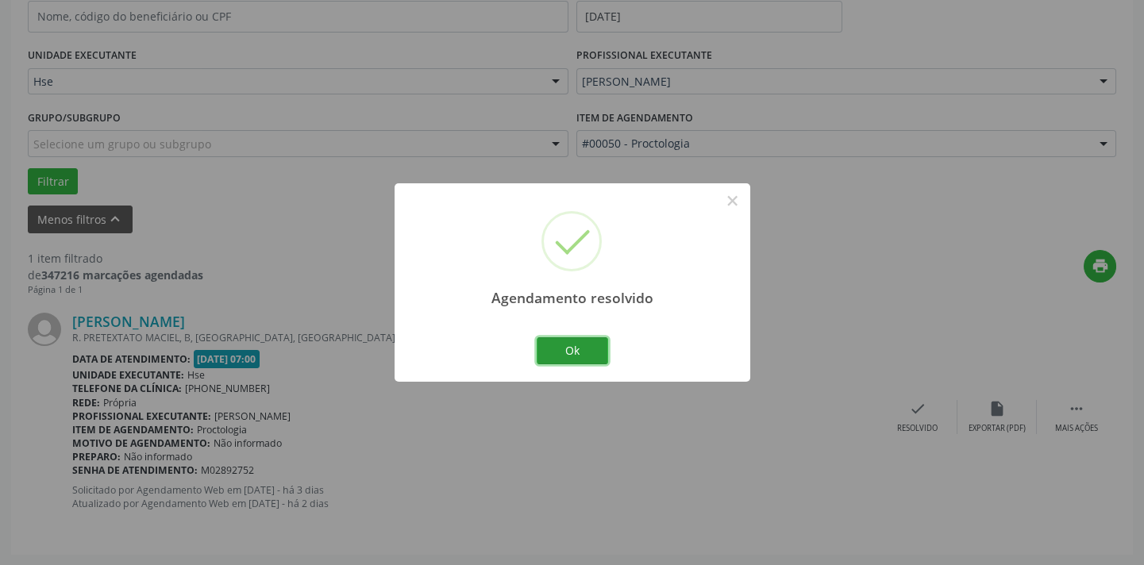
drag, startPoint x: 591, startPoint y: 344, endPoint x: 632, endPoint y: 328, distance: 44.2
click at [590, 344] on button "Ok" at bounding box center [572, 350] width 71 height 27
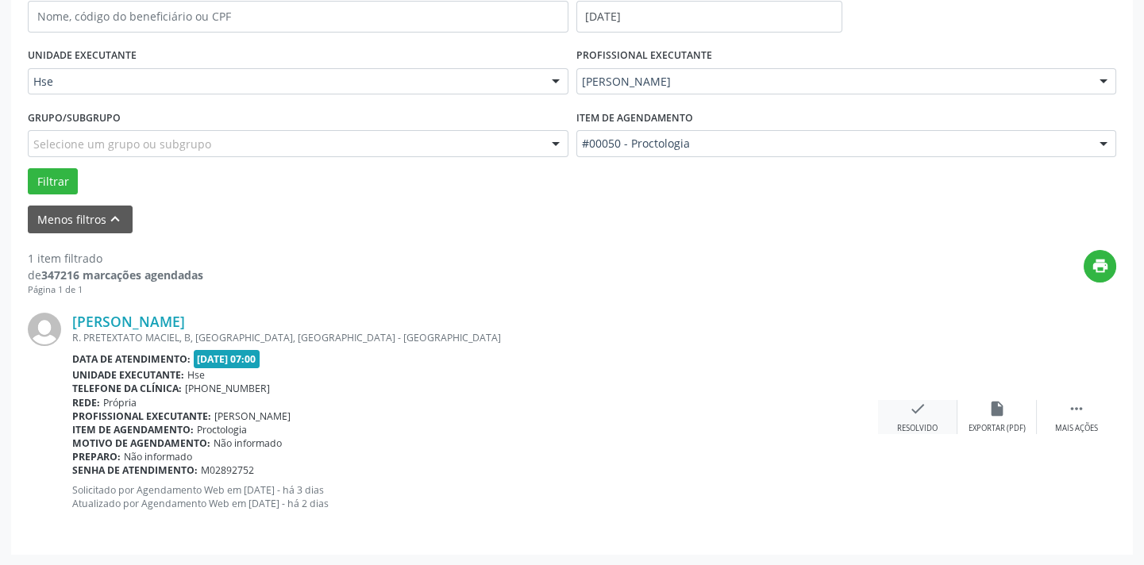
click at [902, 432] on div "Resolvido" at bounding box center [917, 428] width 40 height 11
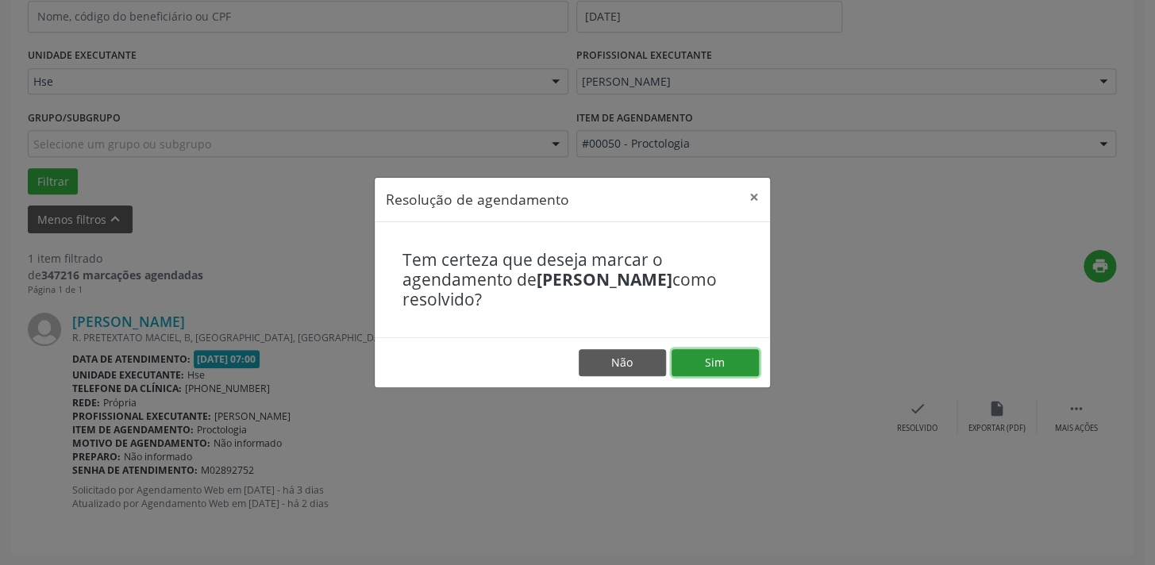
click at [702, 350] on button "Sim" at bounding box center [714, 362] width 87 height 27
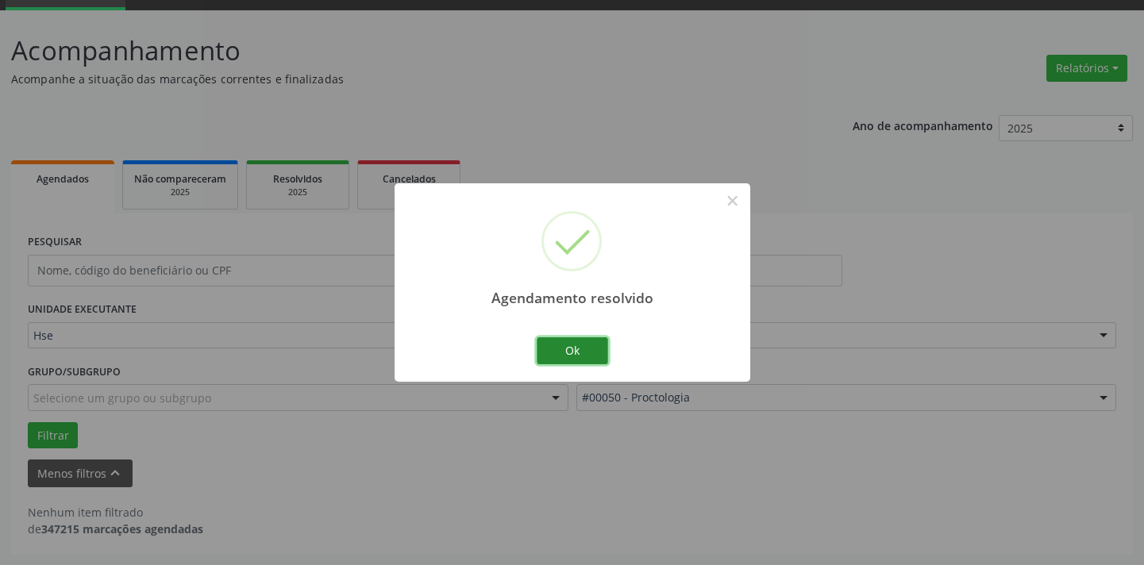
scroll to position [75, 0]
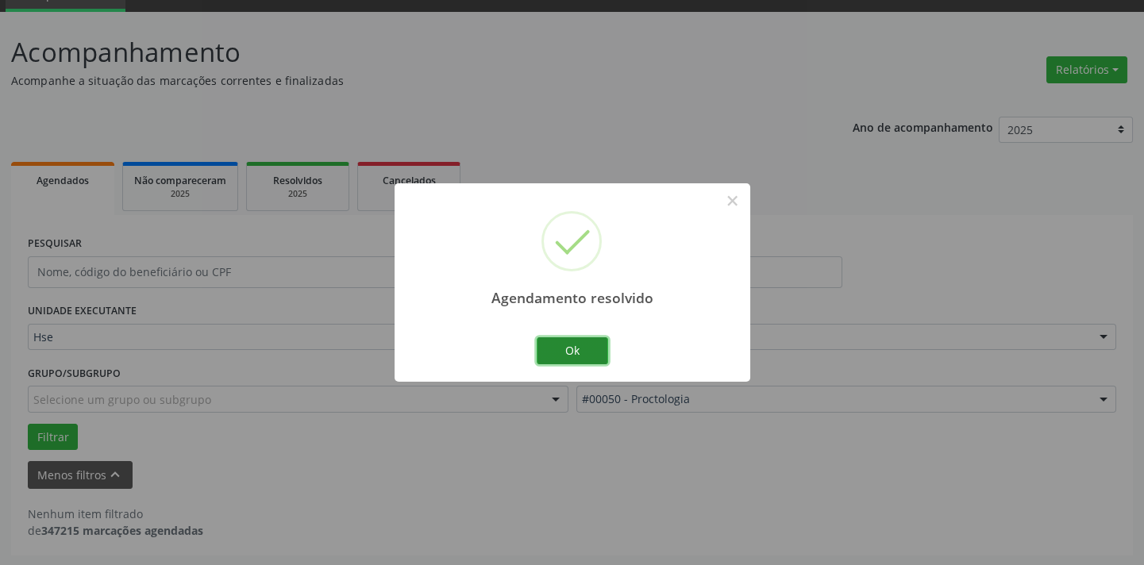
click at [595, 354] on button "Ok" at bounding box center [572, 350] width 71 height 27
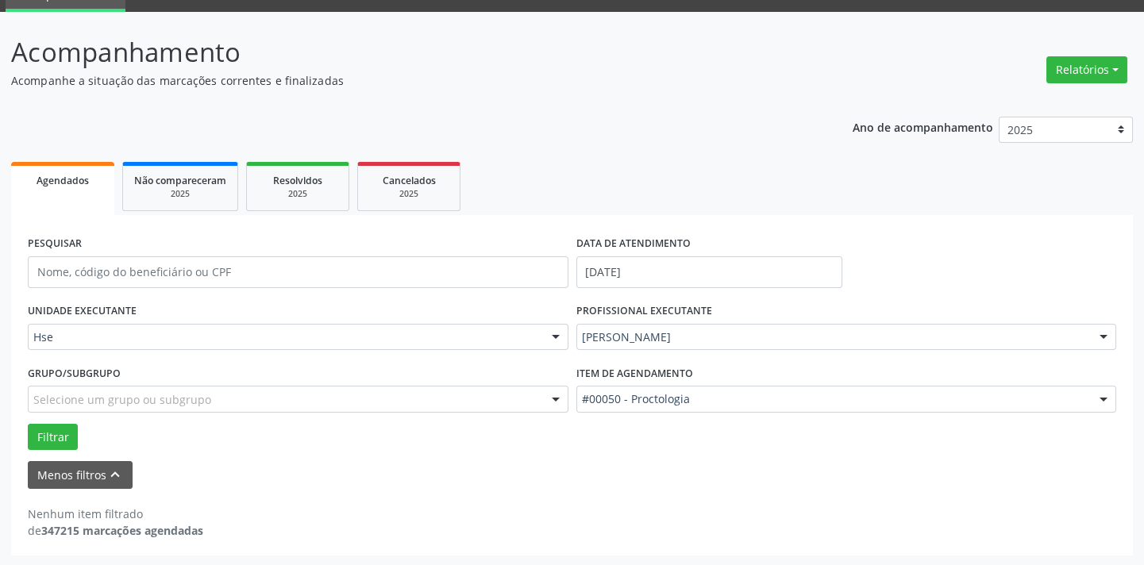
drag, startPoint x: 613, startPoint y: 352, endPoint x: 332, endPoint y: 57, distance: 407.0
click at [332, 57] on p "Acompanhamento" at bounding box center [403, 53] width 785 height 40
